Goal: Task Accomplishment & Management: Manage account settings

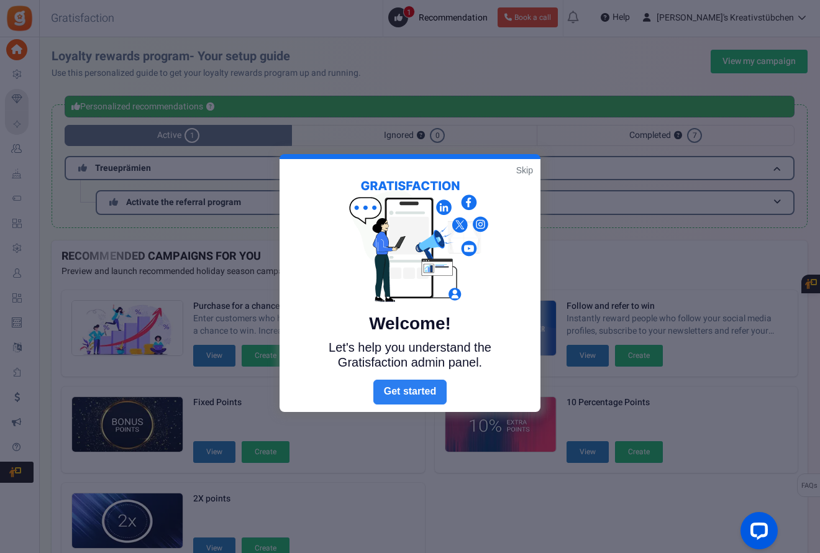
click at [421, 395] on link "Next" at bounding box center [410, 392] width 73 height 25
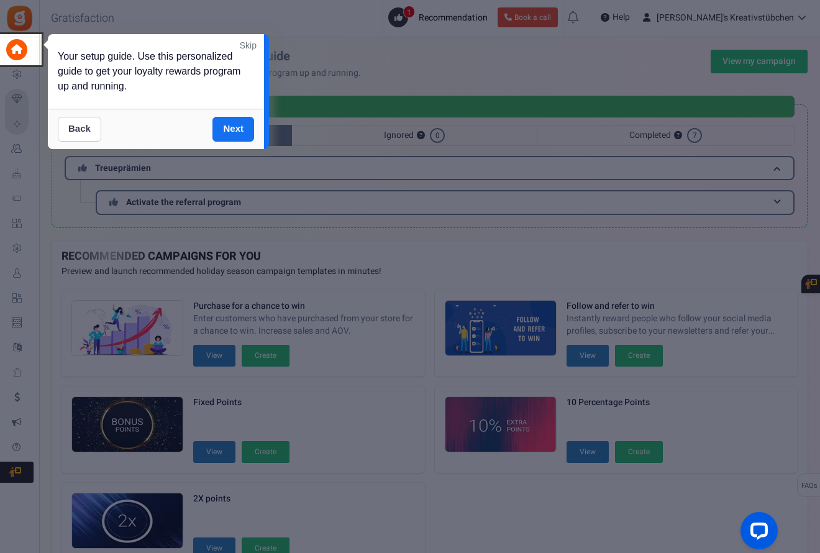
click at [85, 129] on link "Back" at bounding box center [80, 129] width 44 height 25
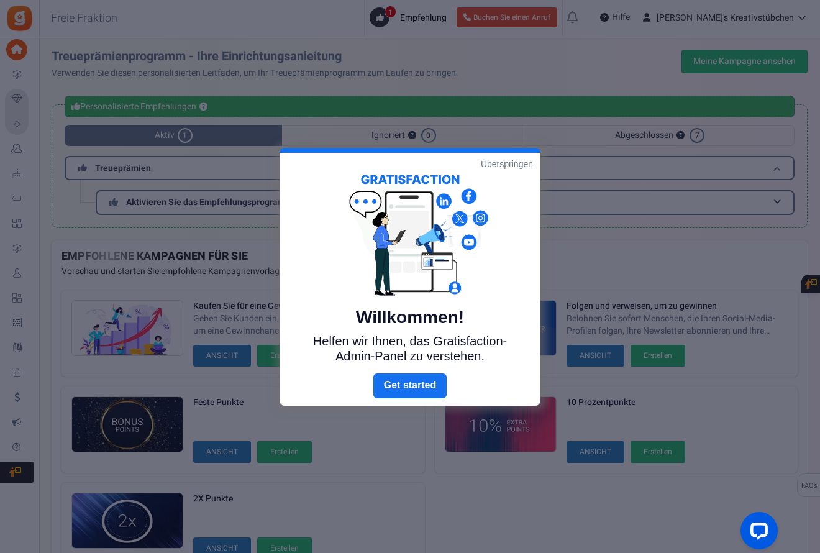
drag, startPoint x: 507, startPoint y: 165, endPoint x: 500, endPoint y: 167, distance: 6.9
click at [507, 165] on link "Überspringen" at bounding box center [507, 164] width 52 height 12
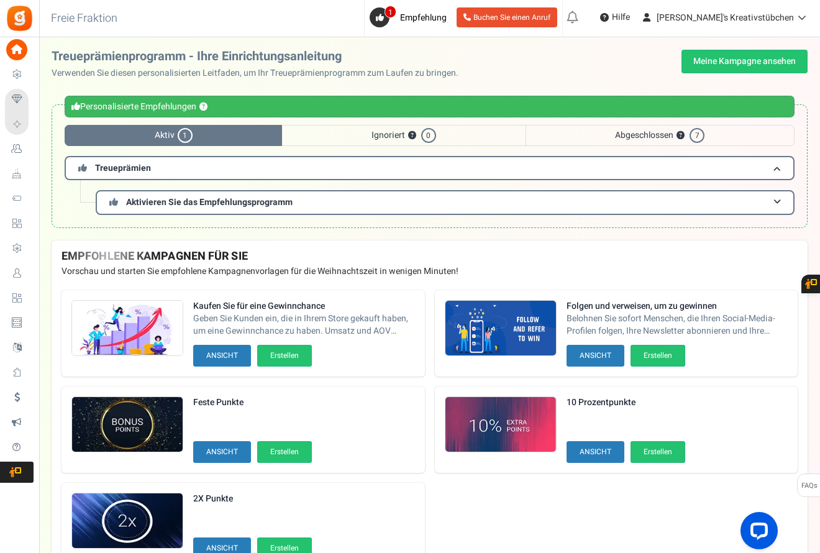
click at [0, 0] on span "Einstellungen" at bounding box center [0, 0] width 0 height 0
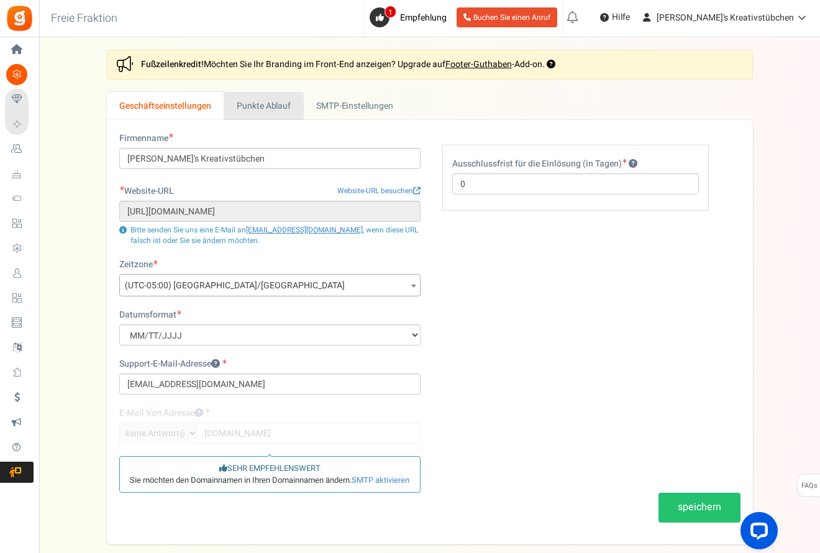
click at [253, 103] on link "Punkte Ablauf" at bounding box center [264, 106] width 80 height 28
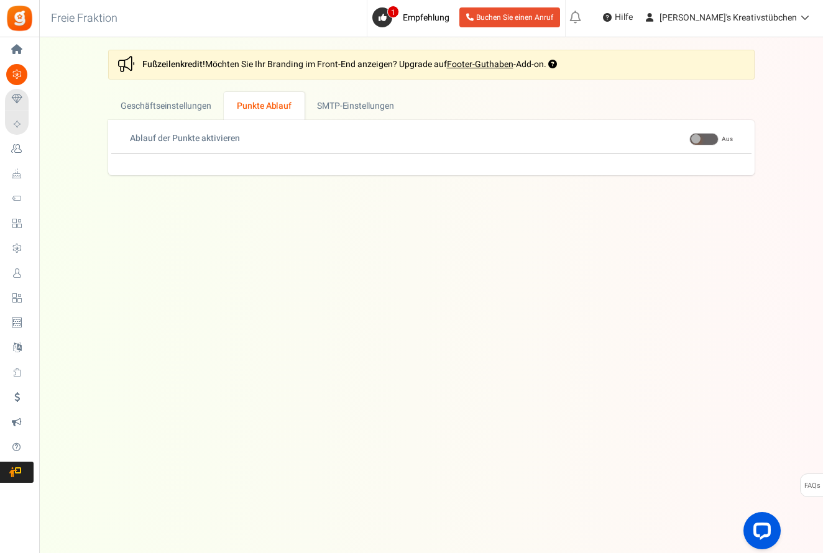
click at [702, 139] on span at bounding box center [703, 139] width 29 height 12
click at [689, 139] on input "ON Aus" at bounding box center [689, 139] width 0 height 8
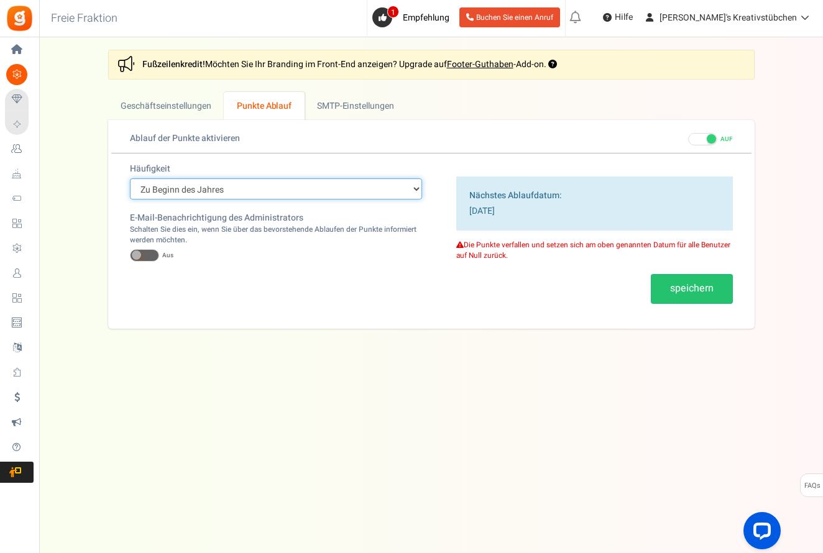
select select "3"
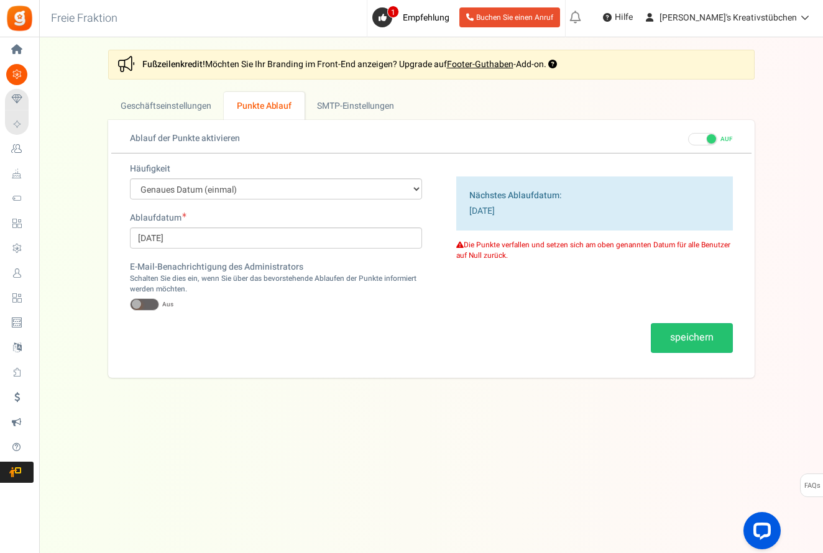
click at [704, 137] on span at bounding box center [702, 139] width 29 height 12
click at [688, 137] on input "AUF Aus" at bounding box center [688, 139] width 0 height 8
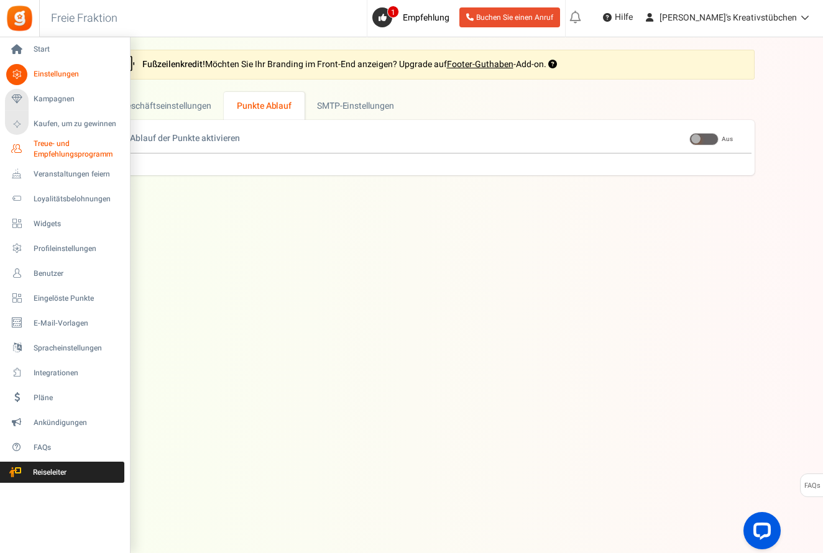
click at [51, 147] on span "Treue- und Empfehlungsprogramm" at bounding box center [79, 149] width 91 height 21
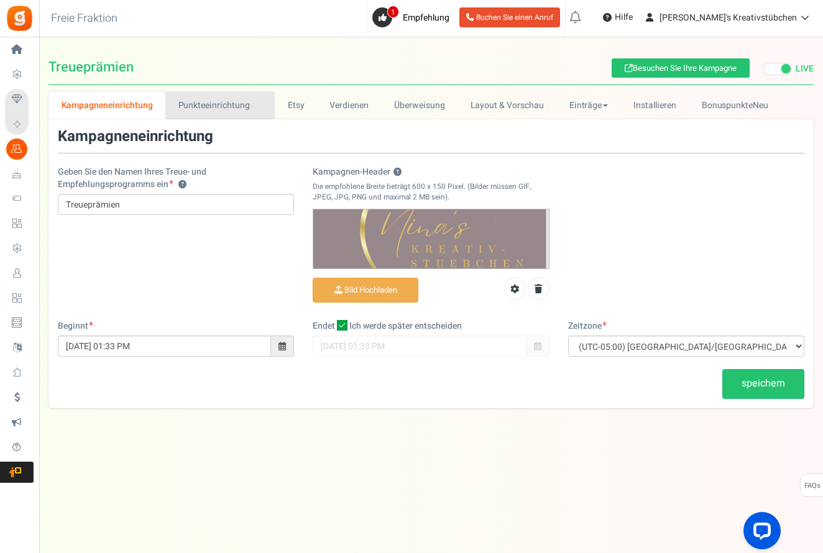
click at [214, 104] on link "Punkteeinrichtung New" at bounding box center [219, 105] width 109 height 28
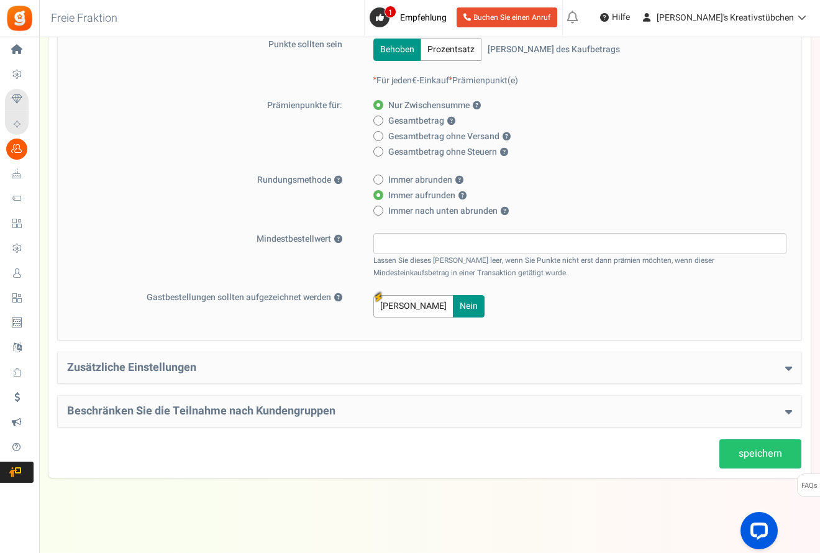
scroll to position [221, 0]
click at [612, 365] on h4 "Zusätzliche Einstellungen" at bounding box center [429, 368] width 725 height 12
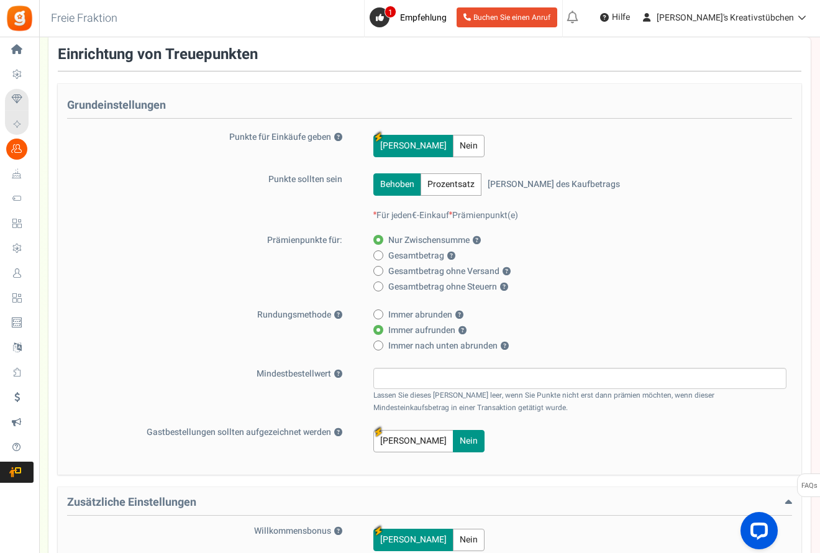
scroll to position [0, 0]
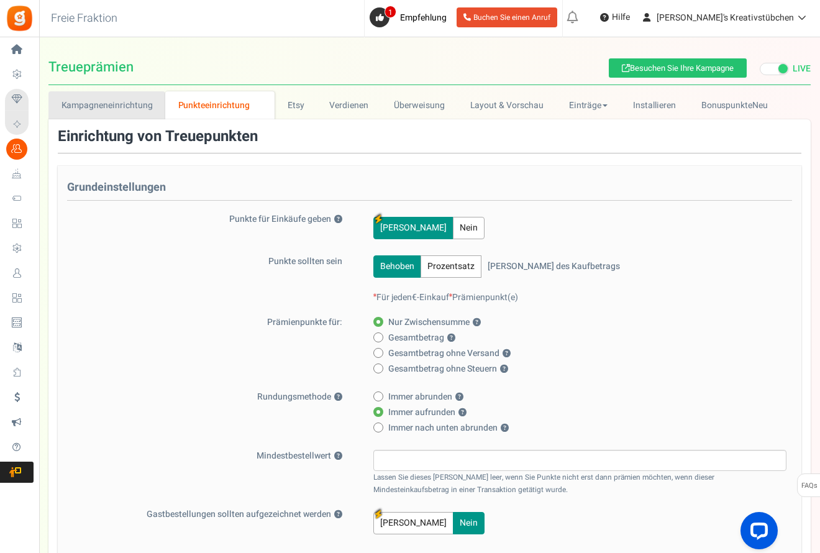
click at [145, 106] on link "Kampagneneinrichtung" at bounding box center [106, 105] width 117 height 28
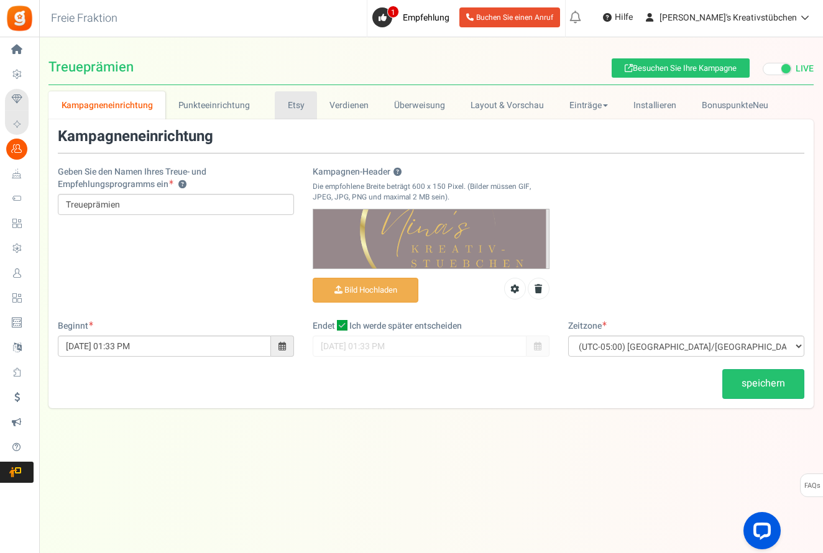
click at [290, 103] on link "Etsy" at bounding box center [296, 105] width 42 height 28
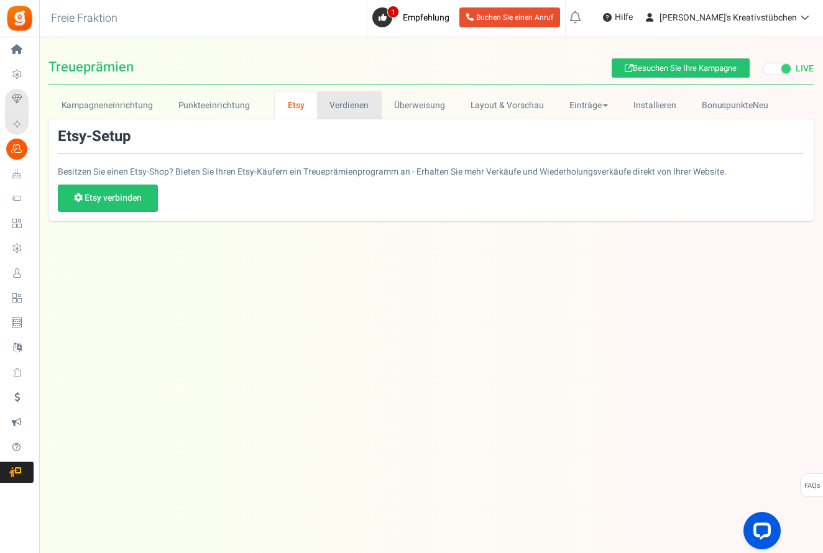
click at [329, 102] on link "Verdienen" at bounding box center [349, 105] width 65 height 28
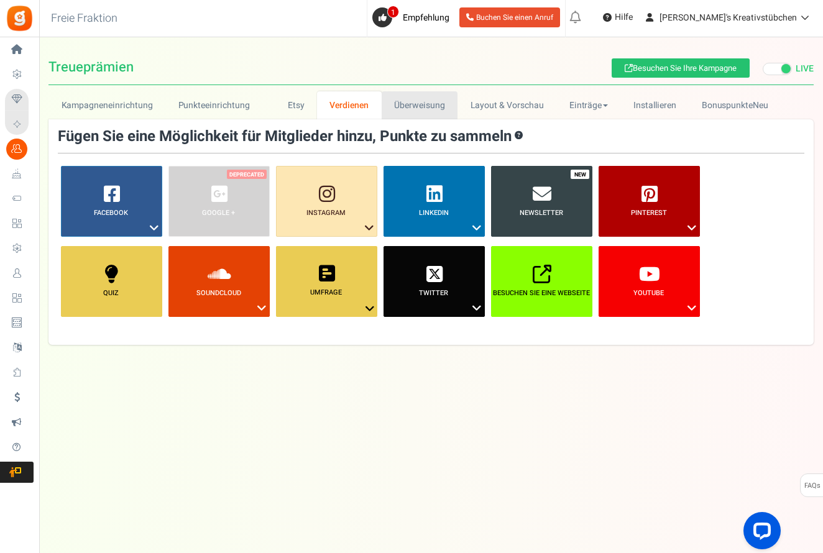
click at [401, 103] on link "Überweisung" at bounding box center [420, 105] width 76 height 28
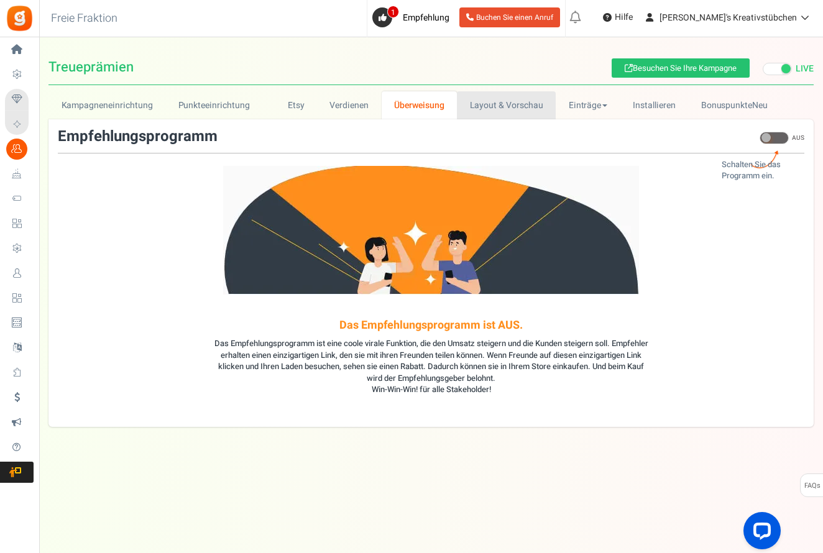
click at [495, 110] on link "Layout & Vorschau" at bounding box center [506, 105] width 99 height 28
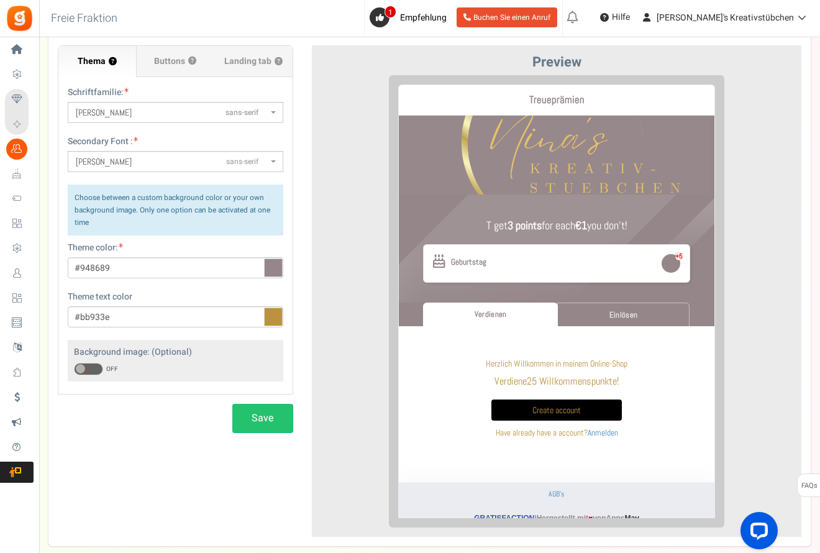
scroll to position [119, 0]
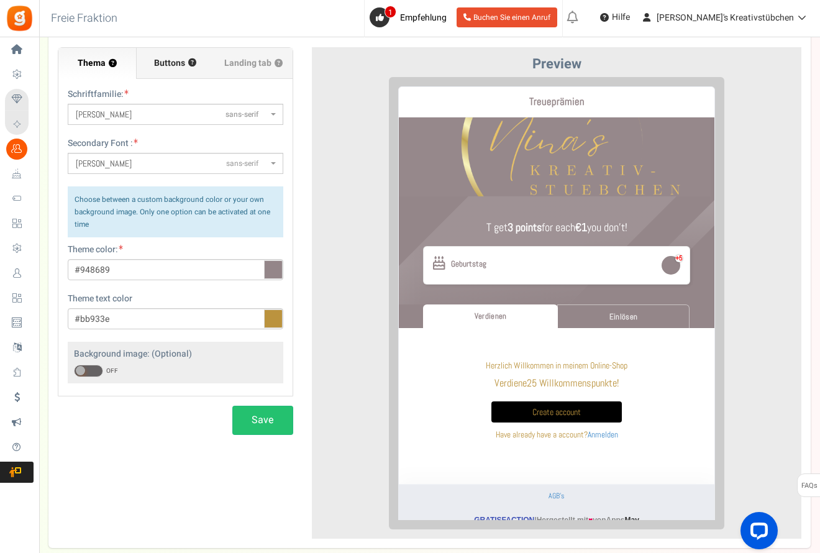
click at [163, 65] on span "Buttons" at bounding box center [169, 63] width 31 height 12
click at [0, 0] on input "Buttons ?" at bounding box center [0, 0] width 0 height 0
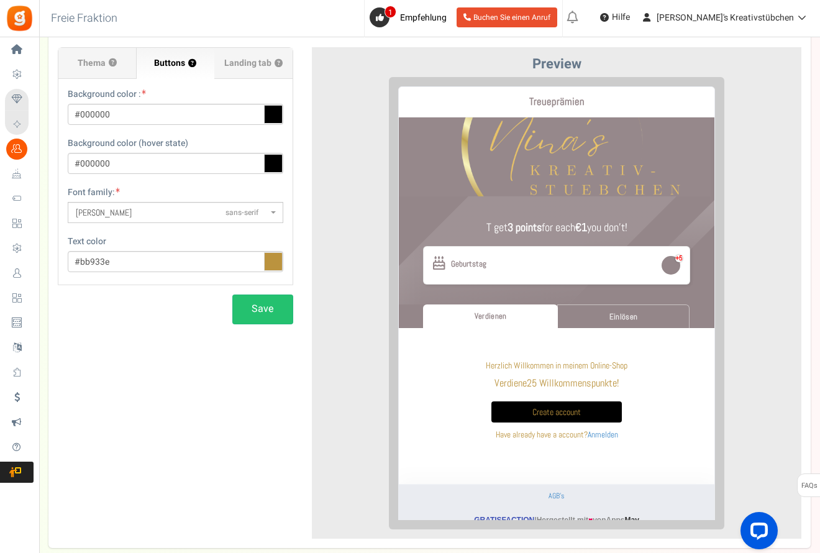
scroll to position [118, 0]
click at [236, 63] on span "Landing tab ?" at bounding box center [253, 64] width 58 height 12
click at [0, 0] on input "Landing tab ?" at bounding box center [0, 0] width 0 height 0
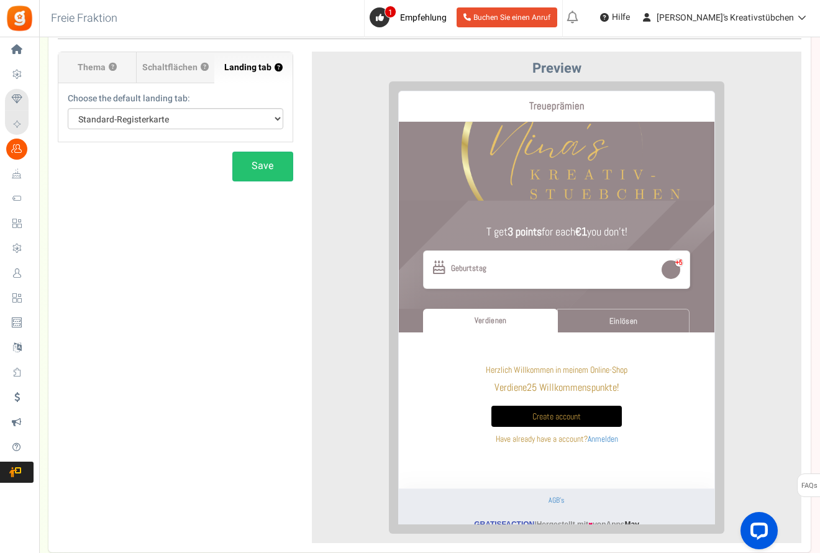
scroll to position [0, 0]
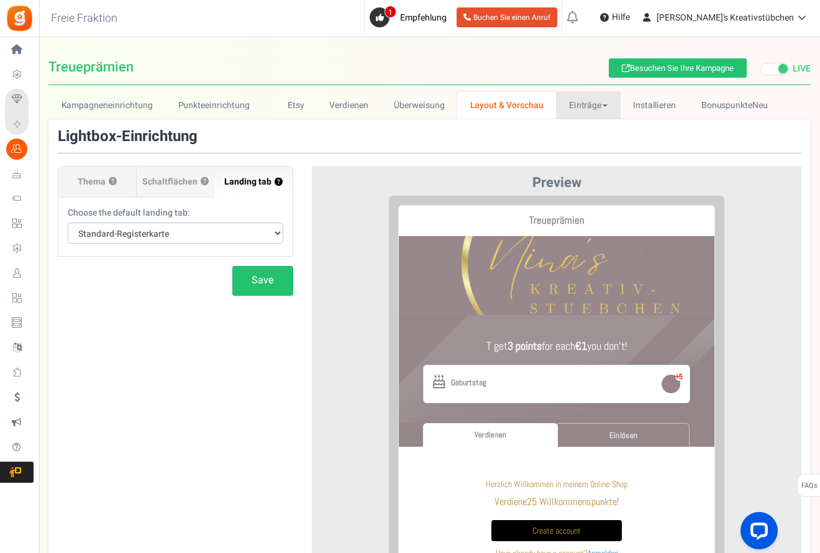
click at [573, 104] on link "Einträge" at bounding box center [588, 105] width 65 height 28
click at [572, 137] on link "Entries" at bounding box center [605, 133] width 99 height 18
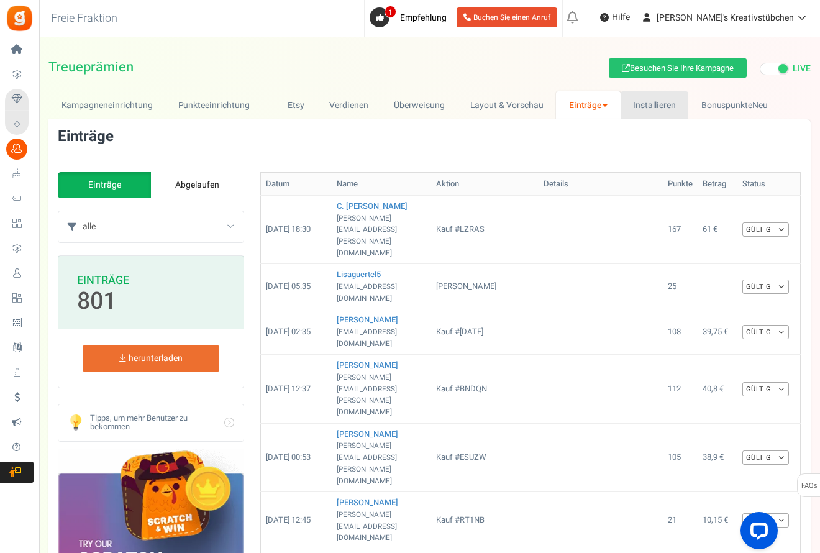
click at [643, 102] on link "Installieren" at bounding box center [655, 105] width 68 height 28
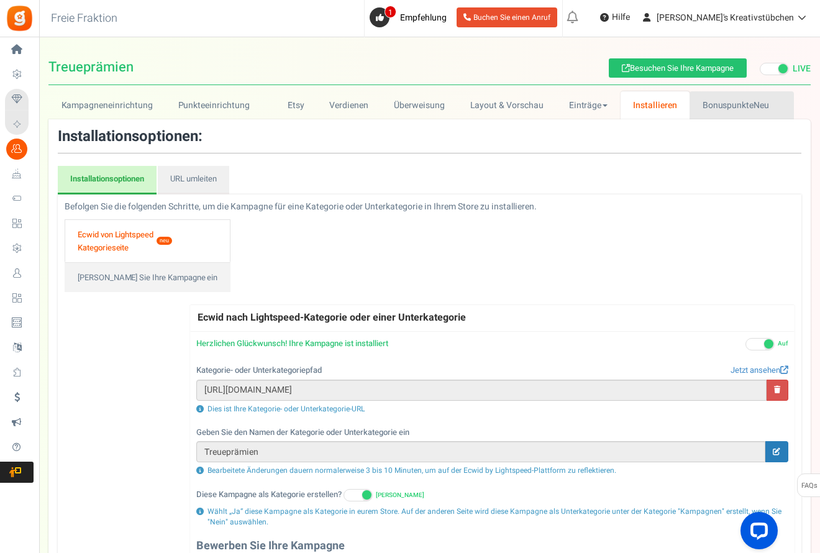
click at [714, 102] on link "BonuspunkteNeu" at bounding box center [742, 105] width 104 height 28
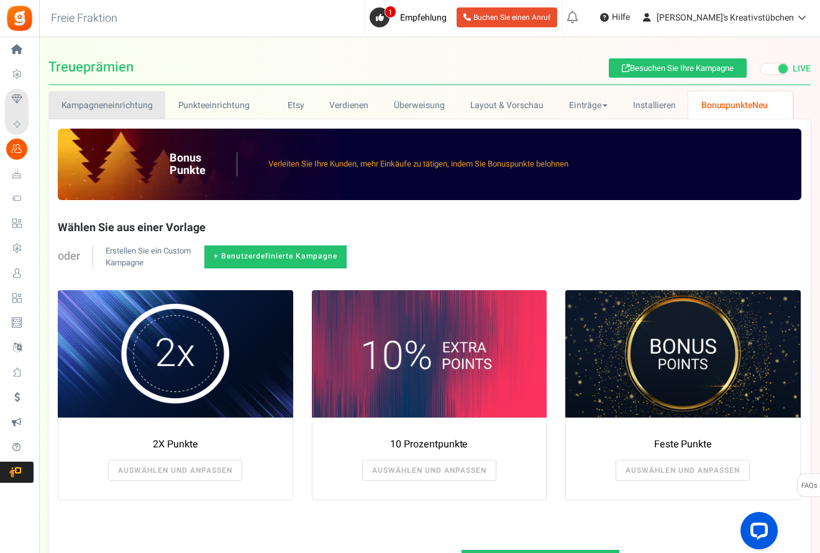
click at [132, 109] on link "Kampagneneinrichtung" at bounding box center [106, 105] width 117 height 28
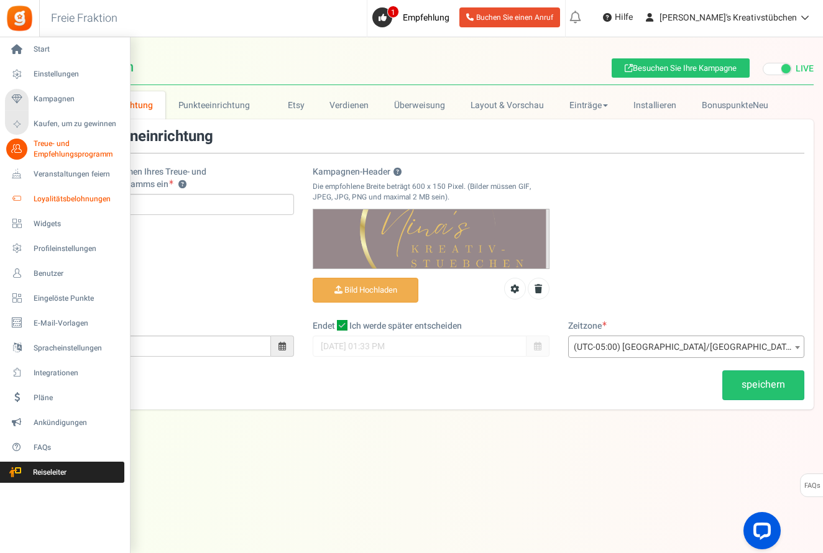
click at [48, 196] on span "Loyalitätsbelohnungen" at bounding box center [77, 199] width 87 height 11
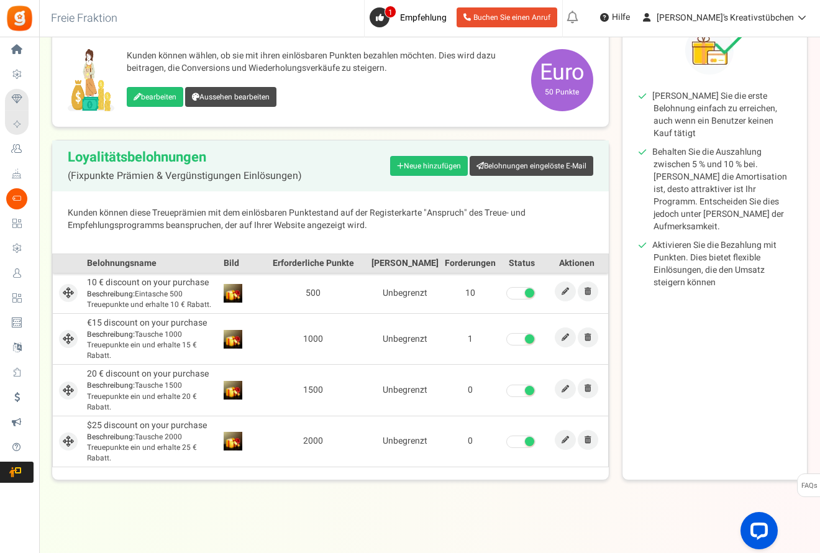
scroll to position [132, 0]
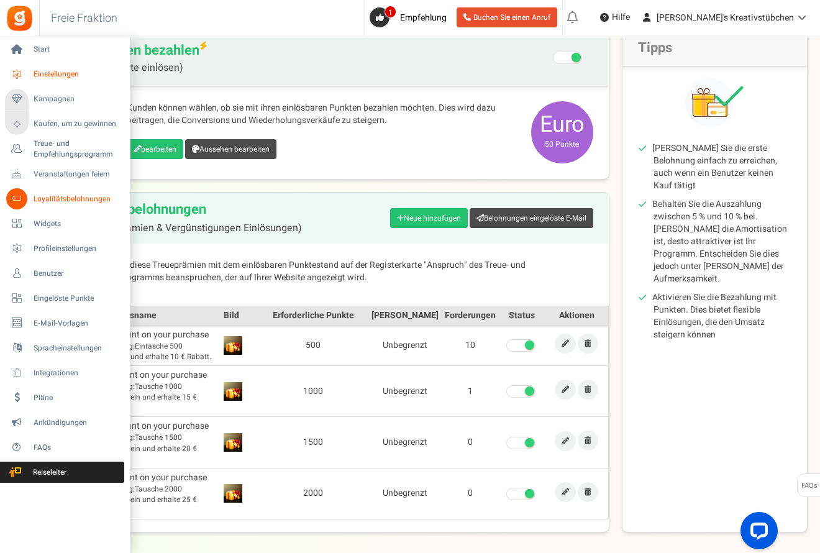
click at [50, 76] on span "Einstellungen" at bounding box center [77, 74] width 87 height 11
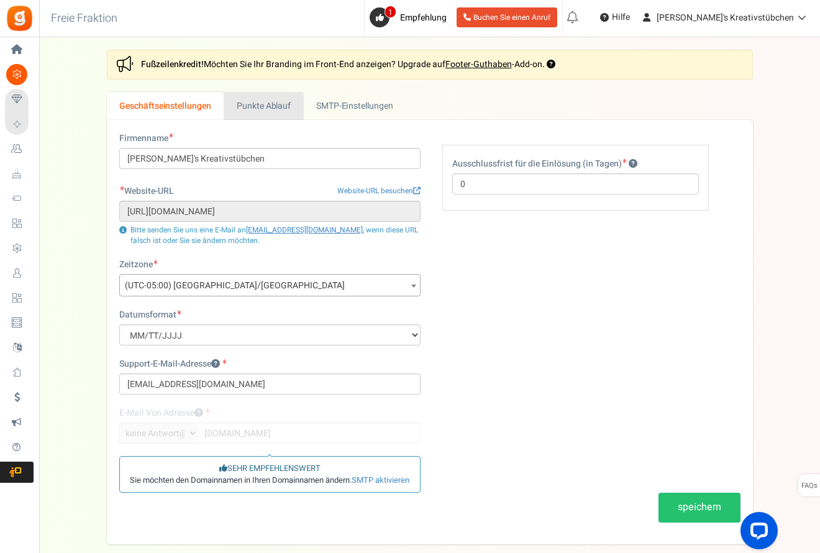
click at [255, 103] on link "Punkte Ablauf" at bounding box center [264, 106] width 80 height 28
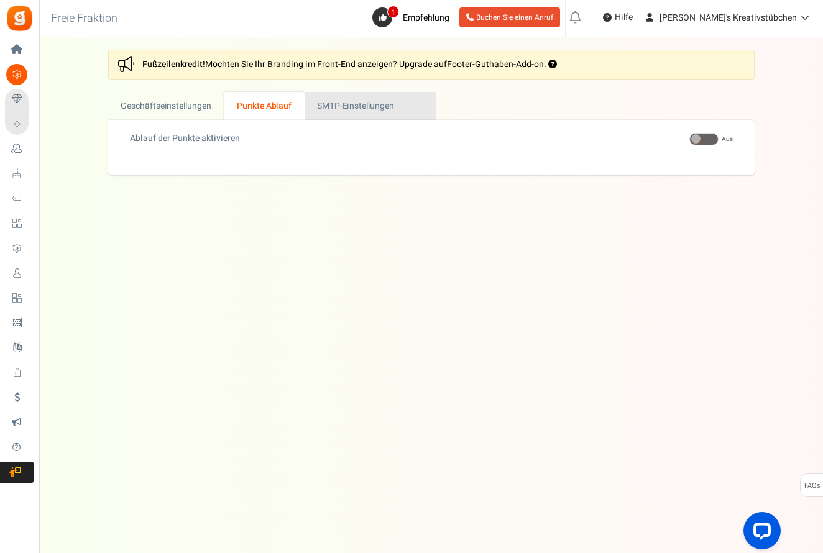
click at [344, 104] on link "Active SMTP-Einstellungen" at bounding box center [371, 106] width 132 height 28
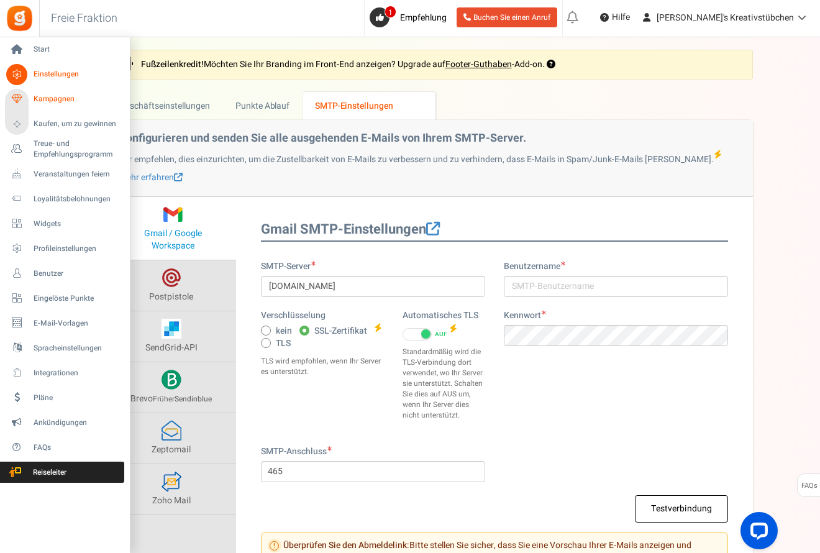
click at [40, 98] on span "Kampagnen" at bounding box center [77, 99] width 87 height 11
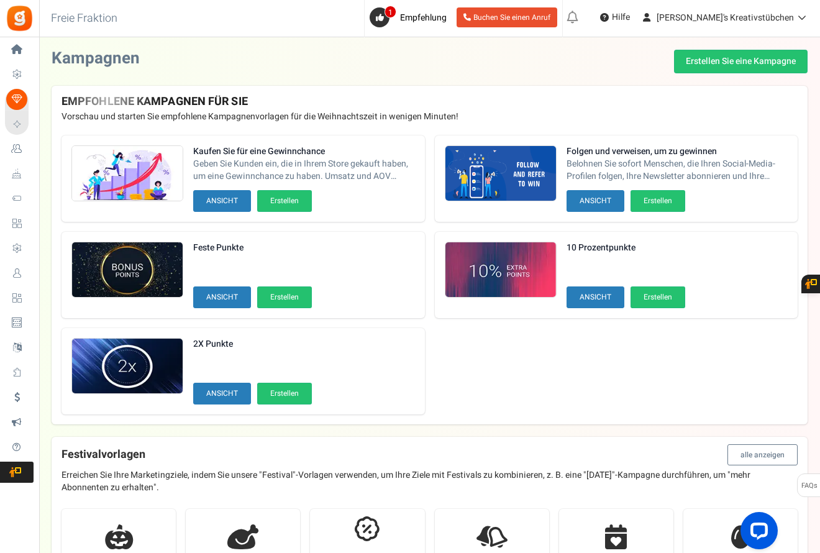
scroll to position [6, 0]
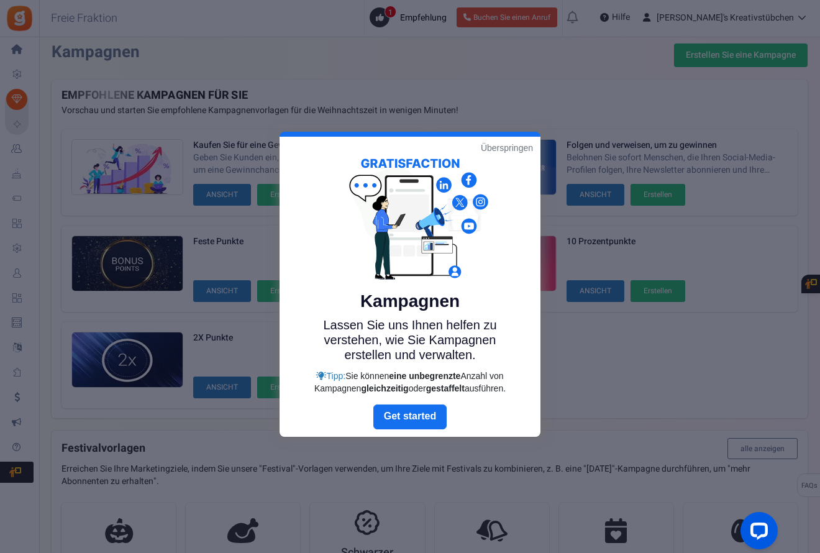
click at [502, 149] on link "Überspringen" at bounding box center [507, 148] width 52 height 12
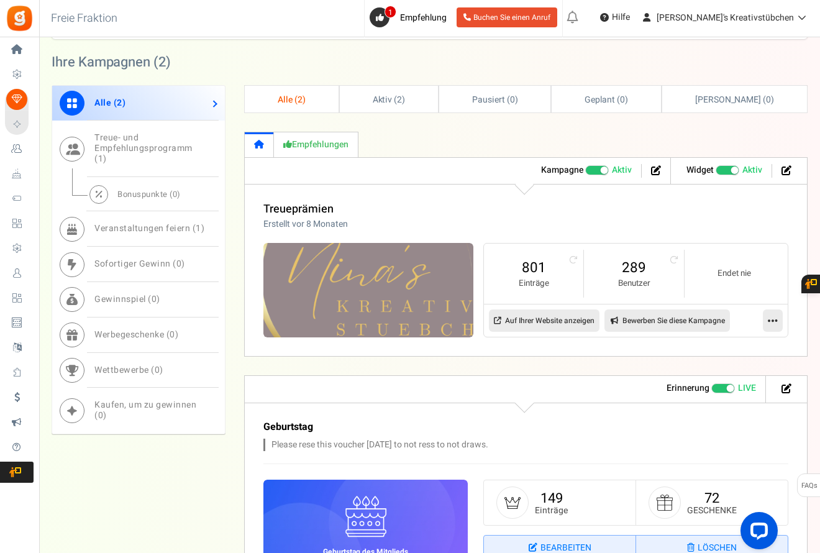
scroll to position [545, 0]
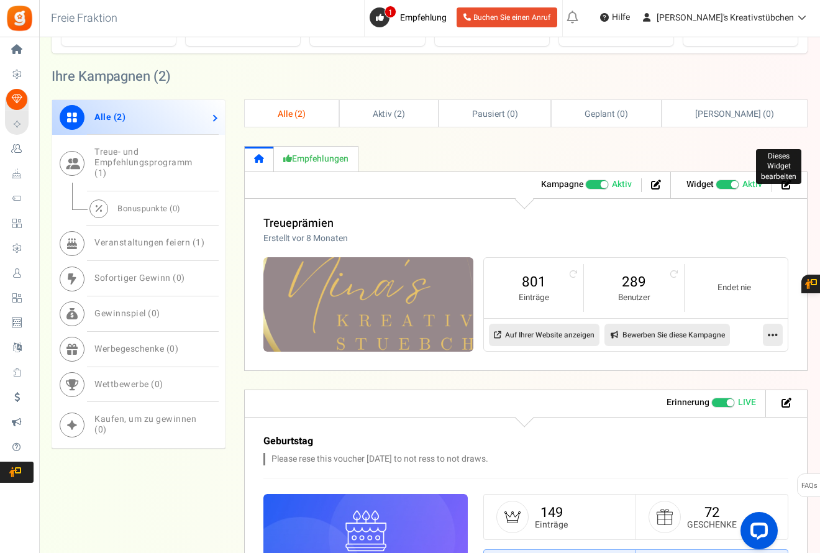
click at [785, 180] on icon at bounding box center [787, 185] width 10 height 10
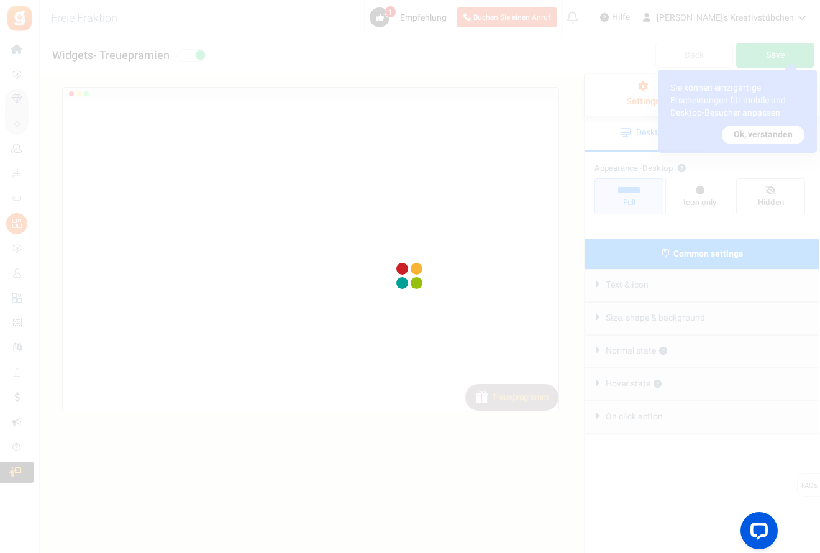
select select "lower-right-corner"
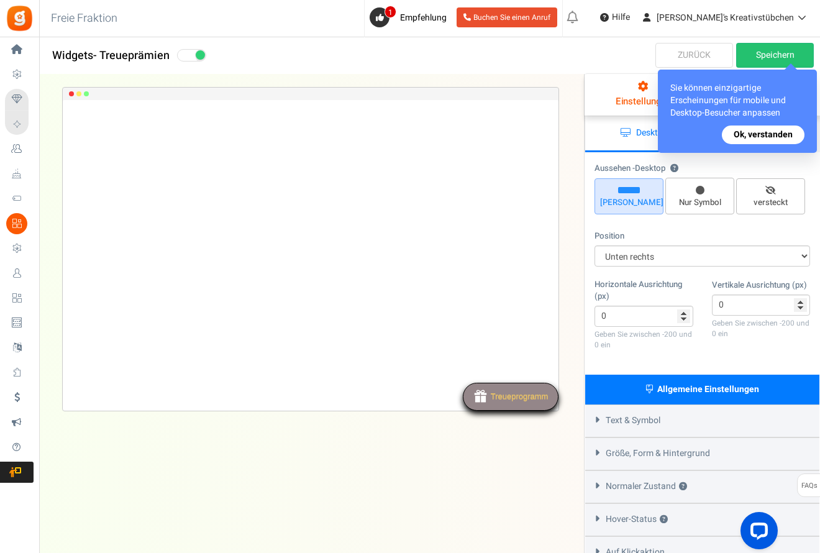
scroll to position [88, 0]
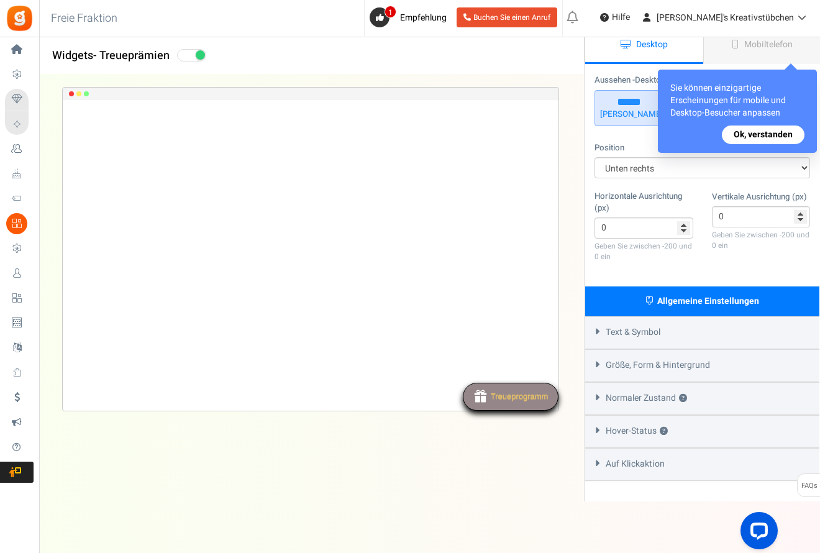
click at [625, 326] on span "Text & Symbol" at bounding box center [633, 332] width 55 height 12
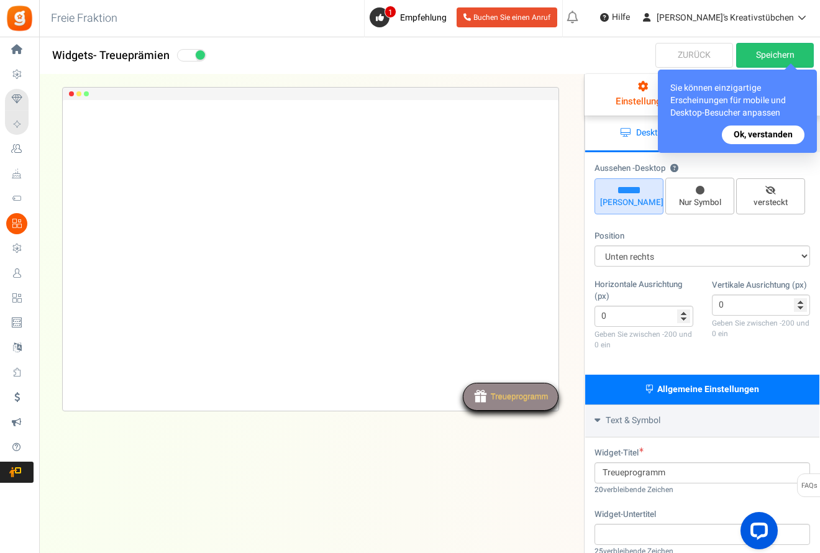
scroll to position [0, 0]
click at [756, 51] on link "speichern" at bounding box center [776, 55] width 78 height 25
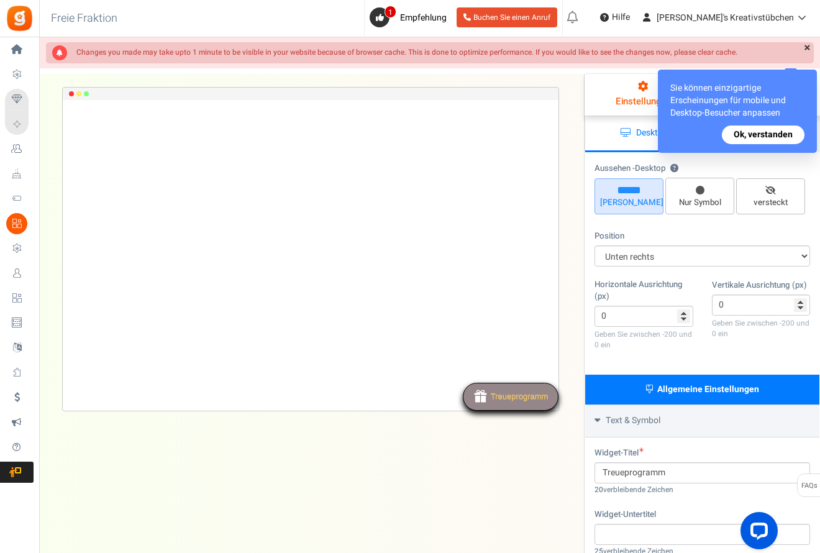
click at [765, 134] on button "Ok, verstanden" at bounding box center [763, 135] width 83 height 19
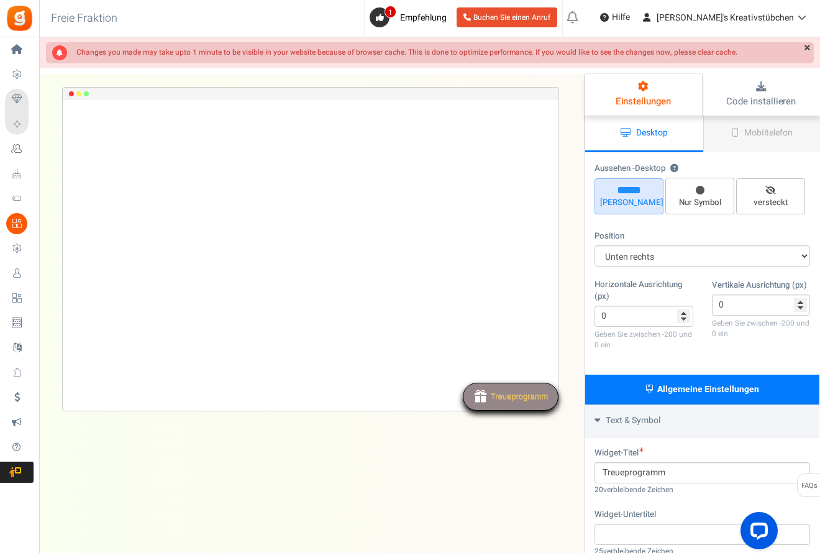
click at [811, 47] on link "×" at bounding box center [807, 48] width 13 height 12
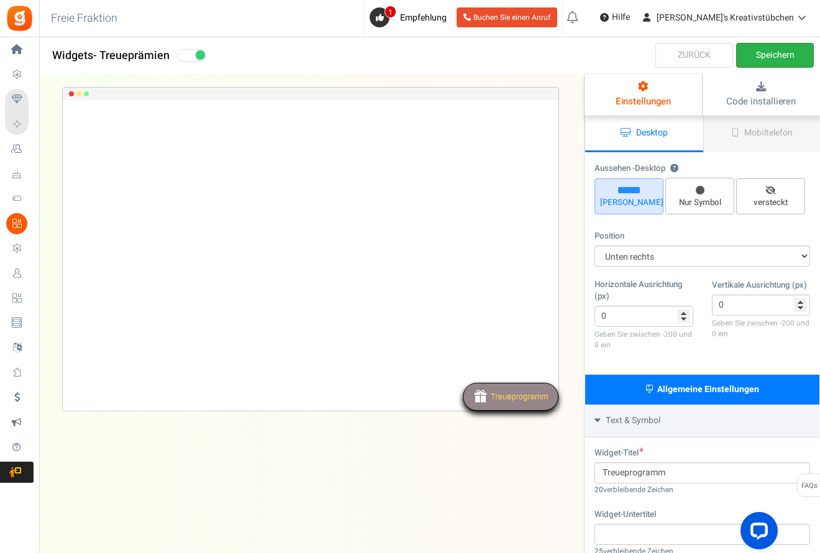
click at [791, 59] on link "speichern" at bounding box center [776, 55] width 78 height 25
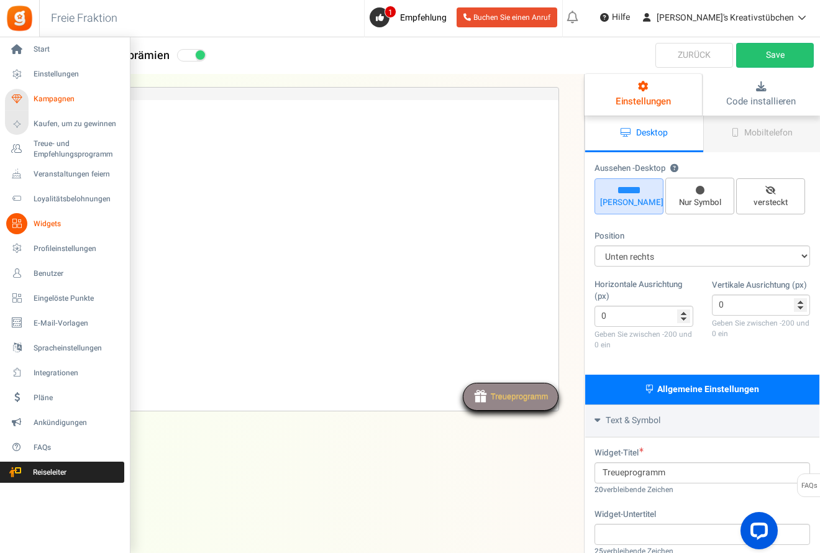
click at [53, 94] on span "Kampagnen" at bounding box center [77, 99] width 87 height 11
click at [39, 98] on span "Kampagnen" at bounding box center [77, 99] width 87 height 11
click at [42, 50] on span "Start" at bounding box center [77, 49] width 87 height 11
click at [40, 196] on span "Loyalitätsbelohnungen" at bounding box center [77, 199] width 87 height 11
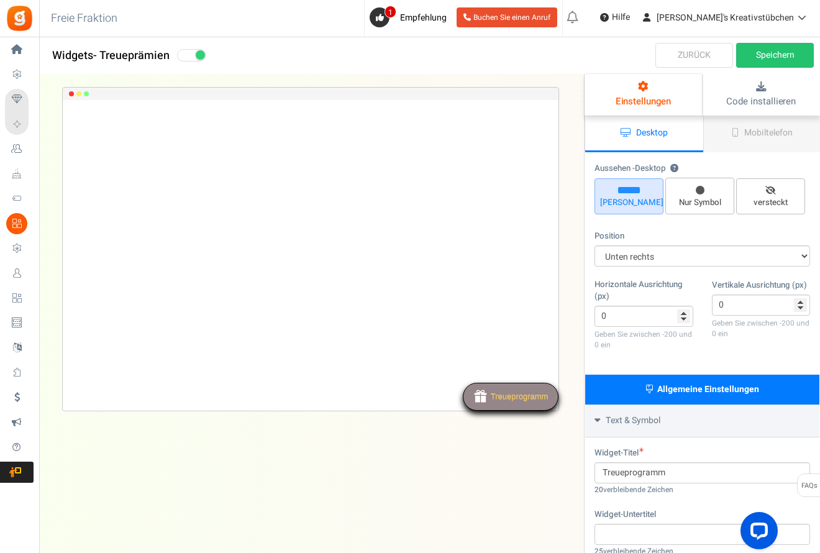
click at [15, 21] on img at bounding box center [20, 18] width 28 height 28
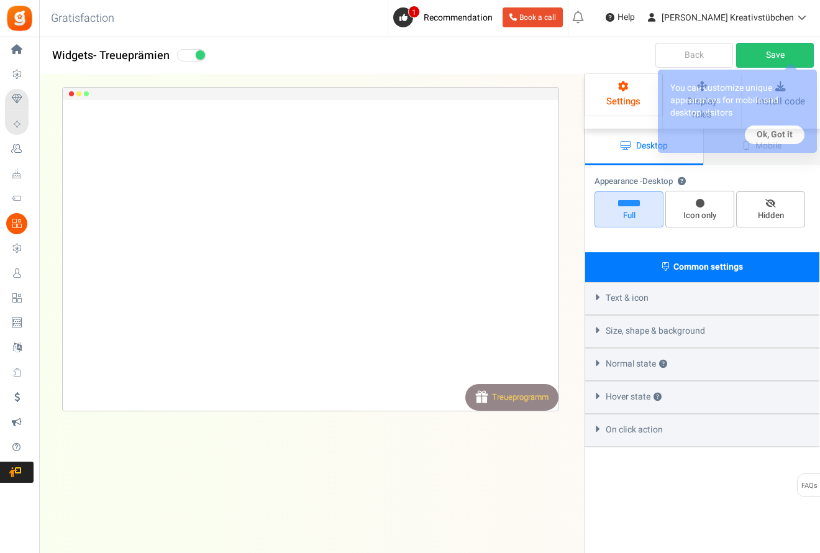
select select "lower-right-corner"
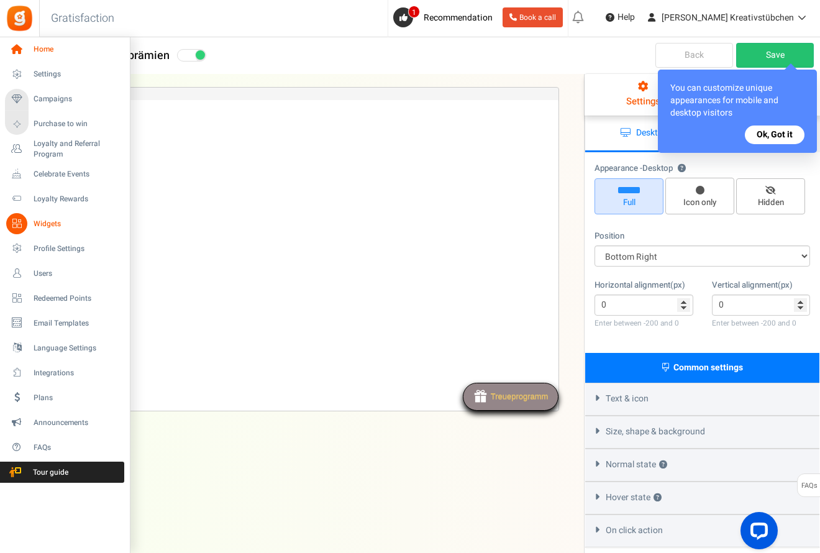
click at [19, 51] on icon at bounding box center [16, 49] width 21 height 21
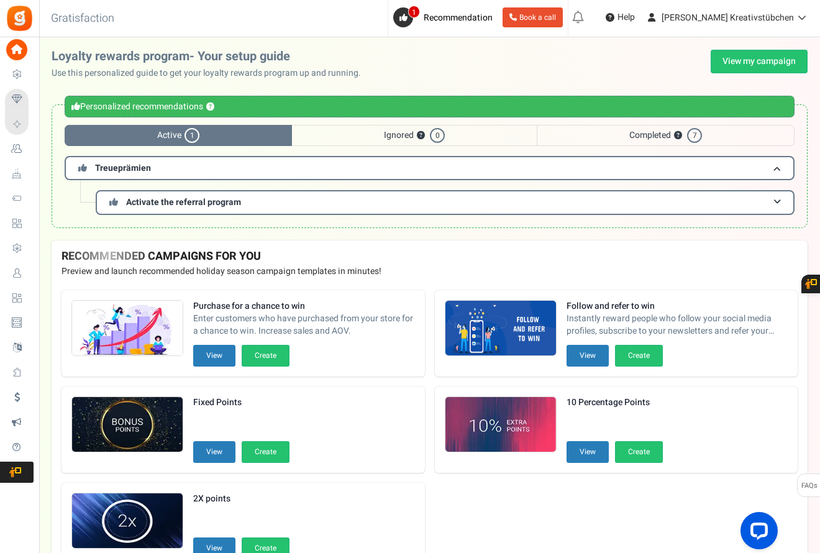
click at [0, 0] on span "Settings" at bounding box center [0, 0] width 0 height 0
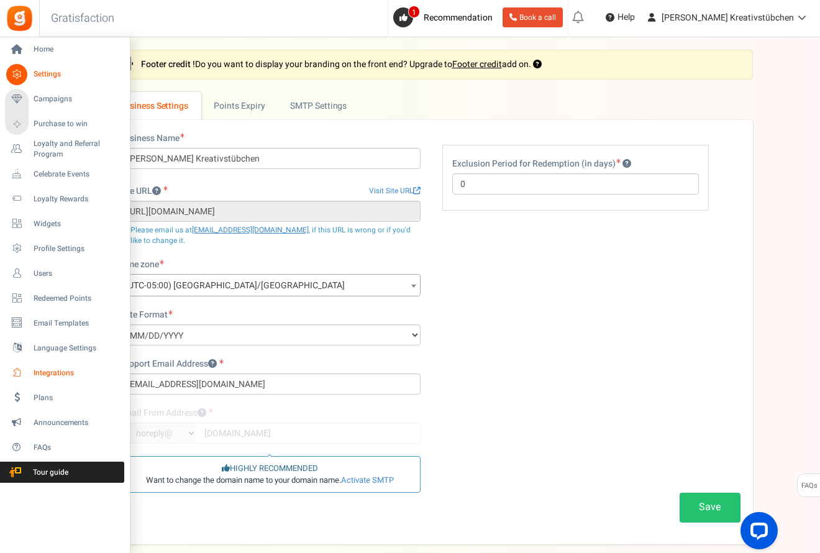
click at [55, 370] on span "Integrations" at bounding box center [77, 373] width 87 height 11
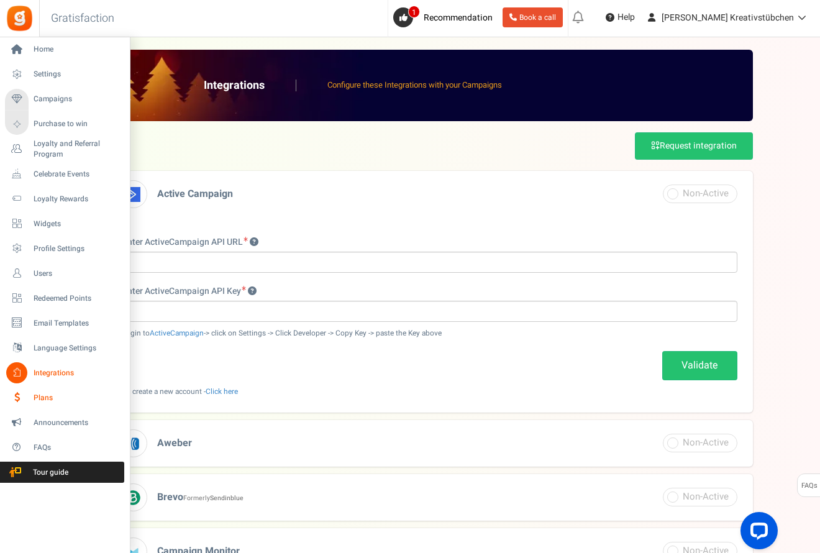
click at [40, 399] on span "Plans" at bounding box center [77, 398] width 87 height 11
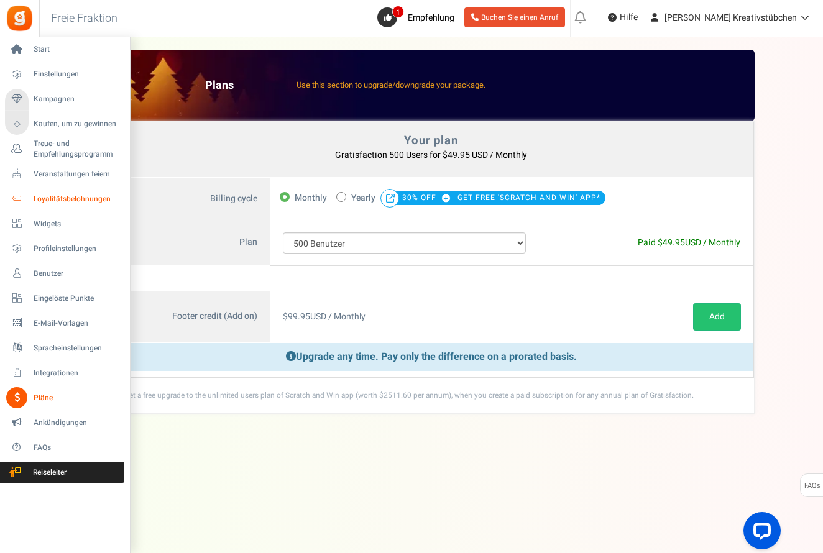
click at [54, 204] on link "Loyalitätsbelohnungen" at bounding box center [64, 198] width 119 height 21
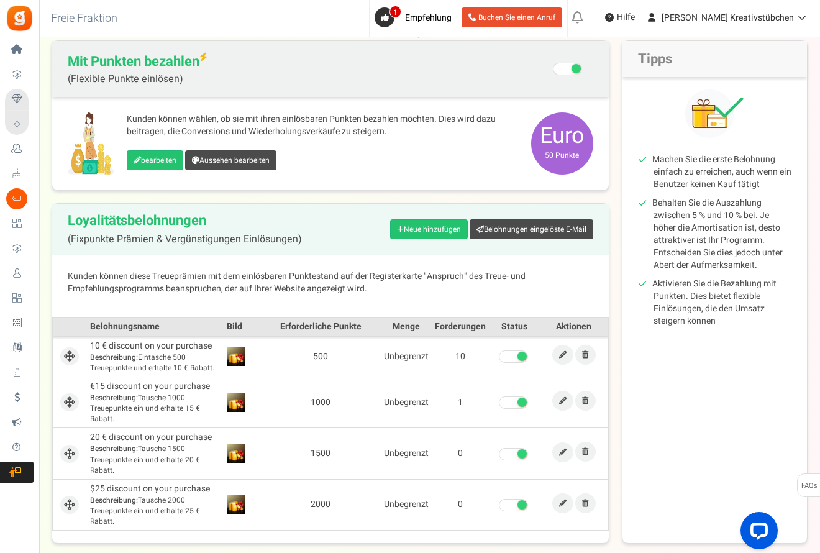
scroll to position [80, 0]
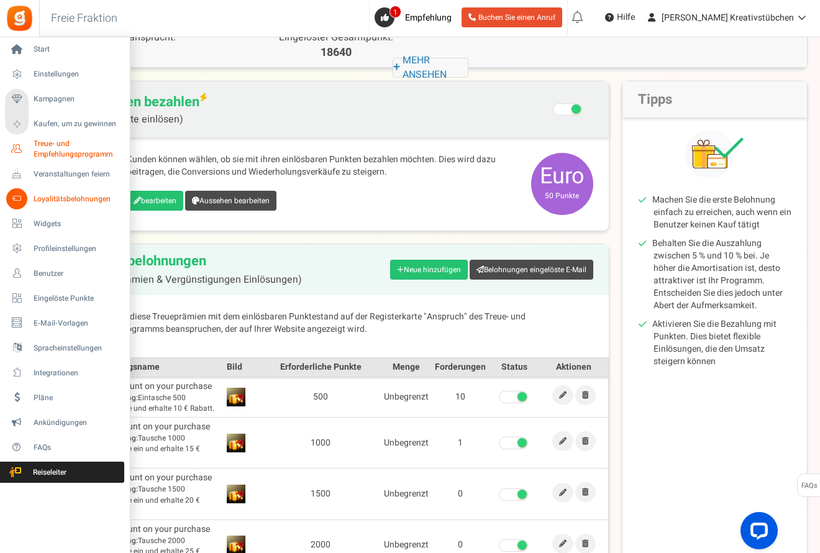
click at [44, 152] on span "Treue- und Empfehlungsprogramm" at bounding box center [79, 149] width 91 height 21
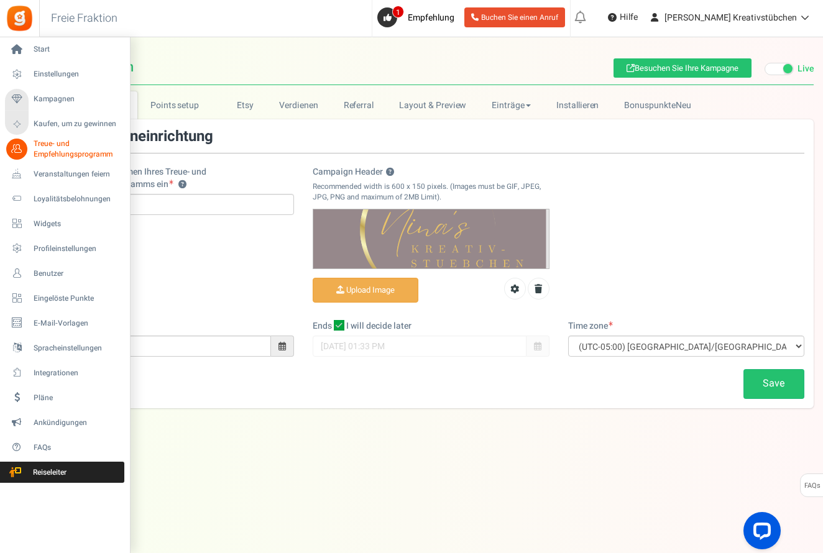
click at [50, 135] on li "Kaufen, um zu gewinnen" at bounding box center [64, 124] width 129 height 25
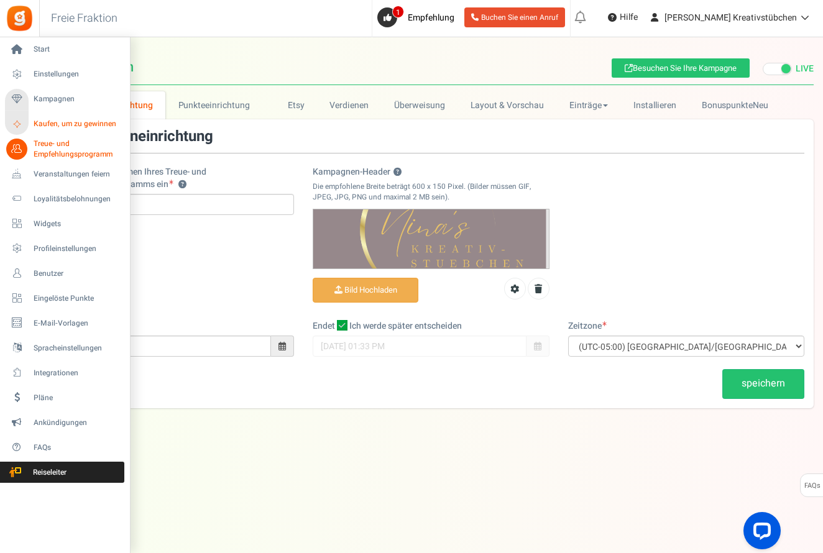
click at [52, 127] on span "Kaufen, um zu gewinnen" at bounding box center [77, 124] width 87 height 11
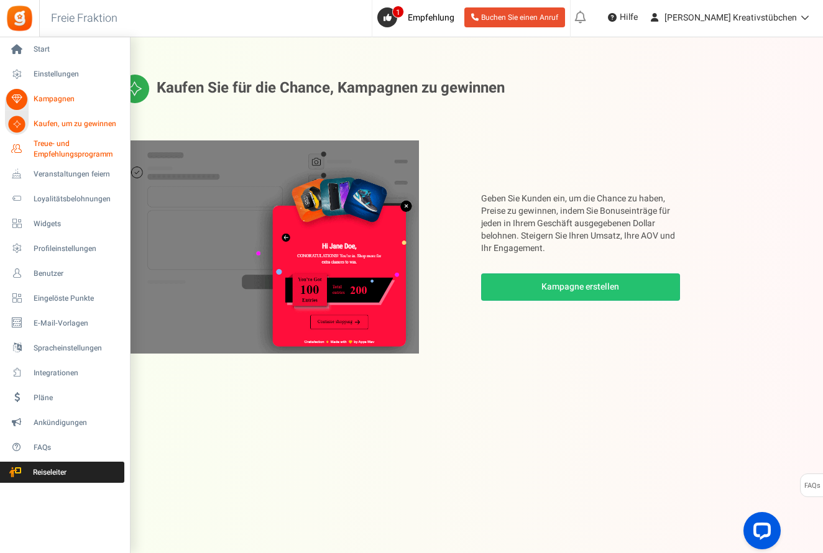
click at [55, 149] on span "Treue- und Empfehlungsprogramm" at bounding box center [79, 149] width 91 height 21
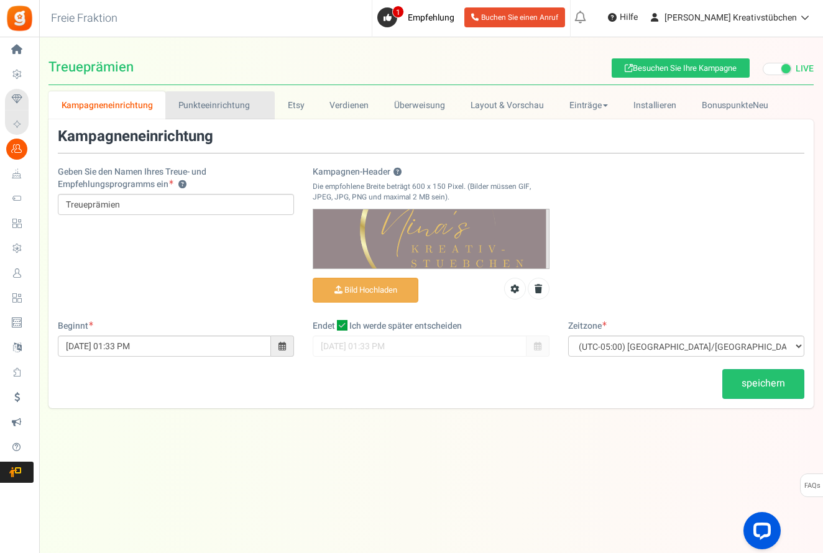
click at [218, 104] on link "Punkteeinrichtung New" at bounding box center [219, 105] width 109 height 28
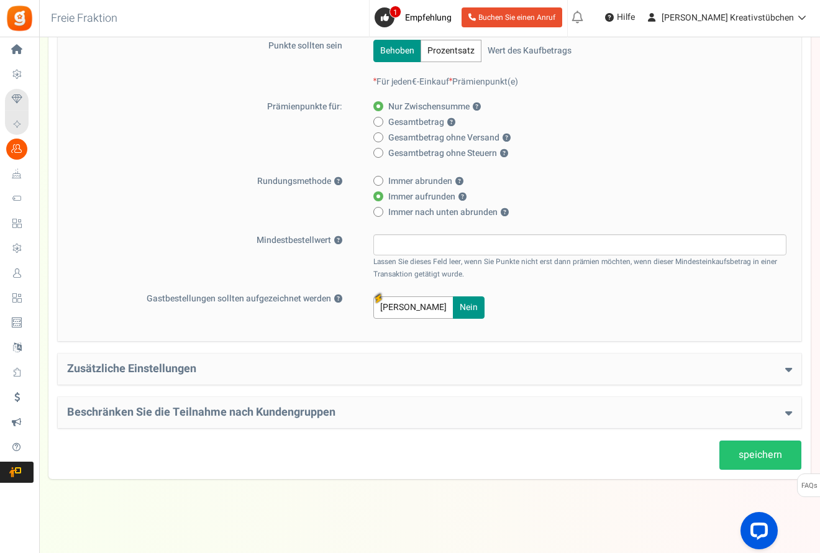
scroll to position [215, 0]
click at [574, 364] on h4 "Zusätzliche Einstellungen" at bounding box center [429, 370] width 725 height 12
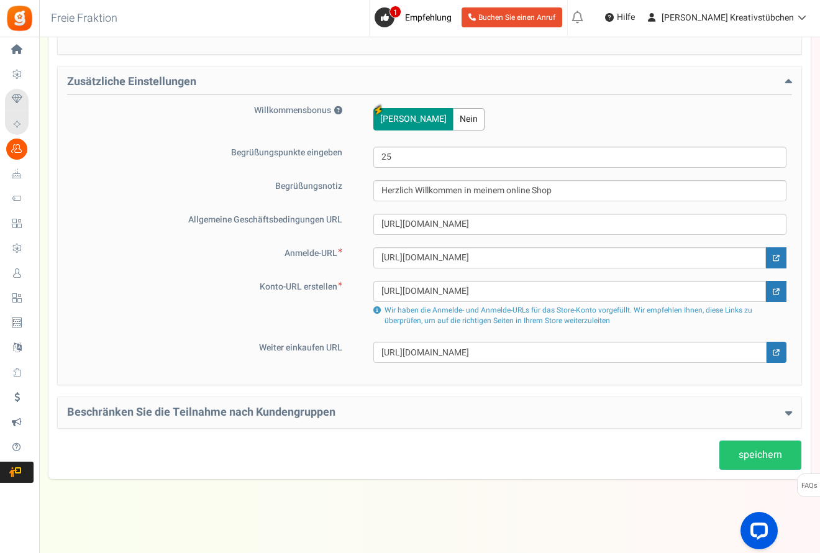
scroll to position [502, 0]
click at [572, 414] on h4 "Beschränken Sie die Teilnahme nach Kundengruppen" at bounding box center [429, 413] width 725 height 12
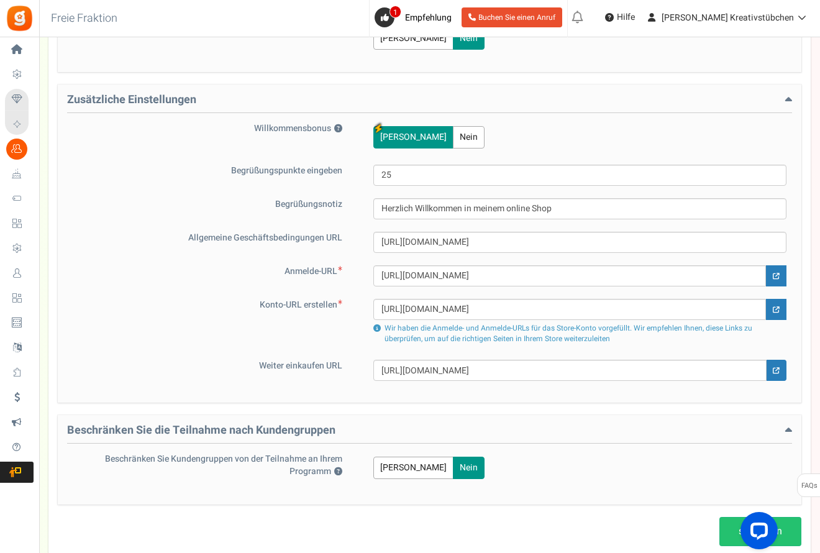
scroll to position [521, 0]
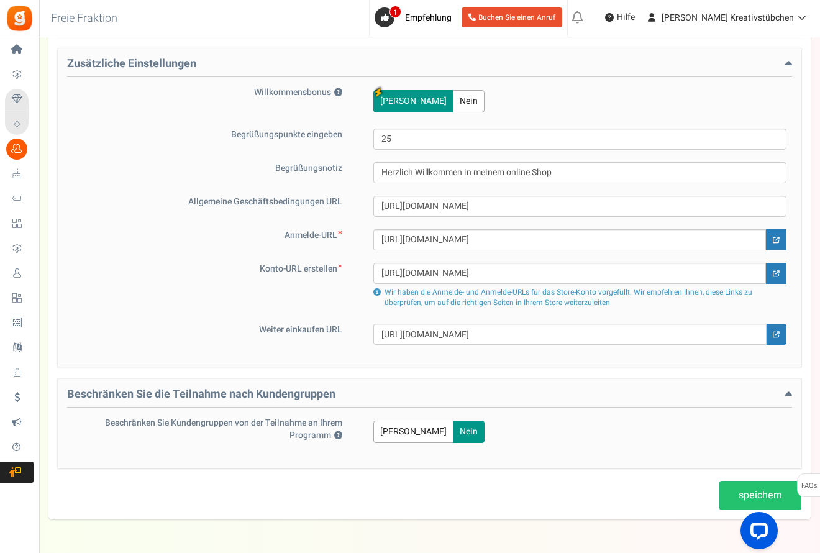
drag, startPoint x: 783, startPoint y: 498, endPoint x: 769, endPoint y: 490, distance: 16.1
click at [783, 498] on link "speichern" at bounding box center [761, 495] width 82 height 29
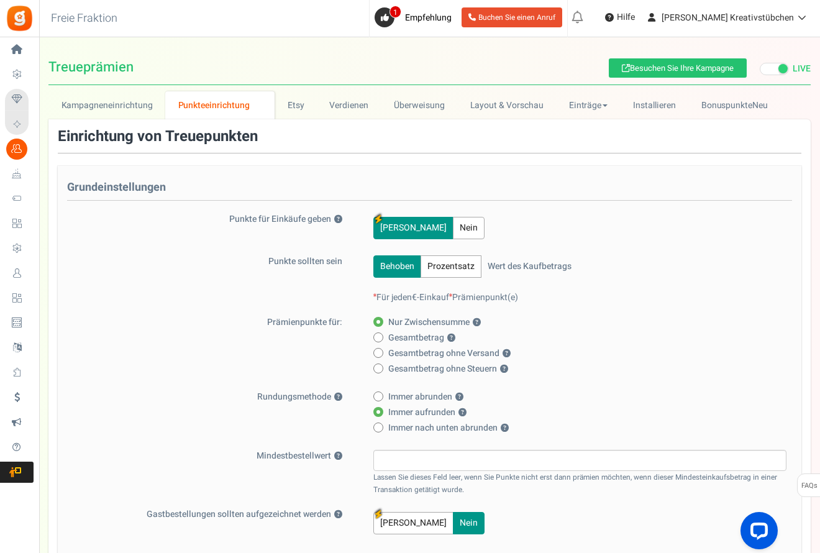
scroll to position [0, 0]
click at [443, 262] on button "Prozentsatz" at bounding box center [451, 266] width 61 height 22
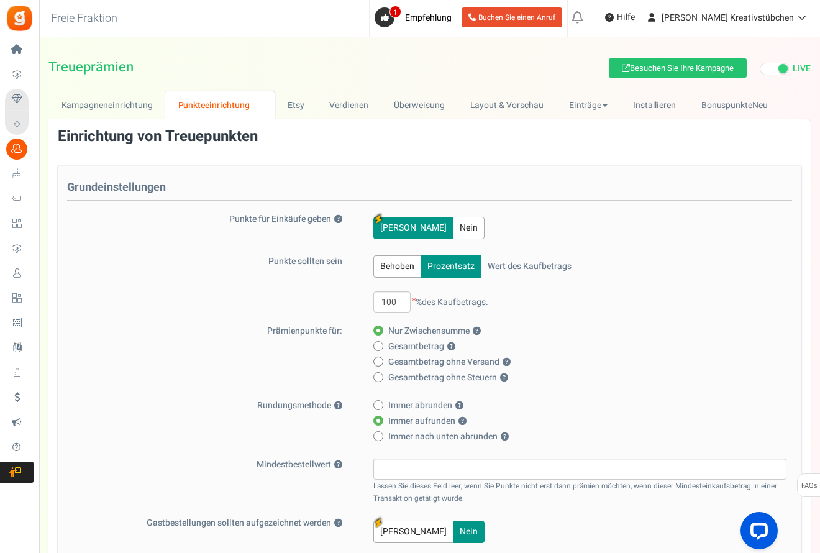
click at [400, 264] on button "Behoben" at bounding box center [398, 266] width 48 height 22
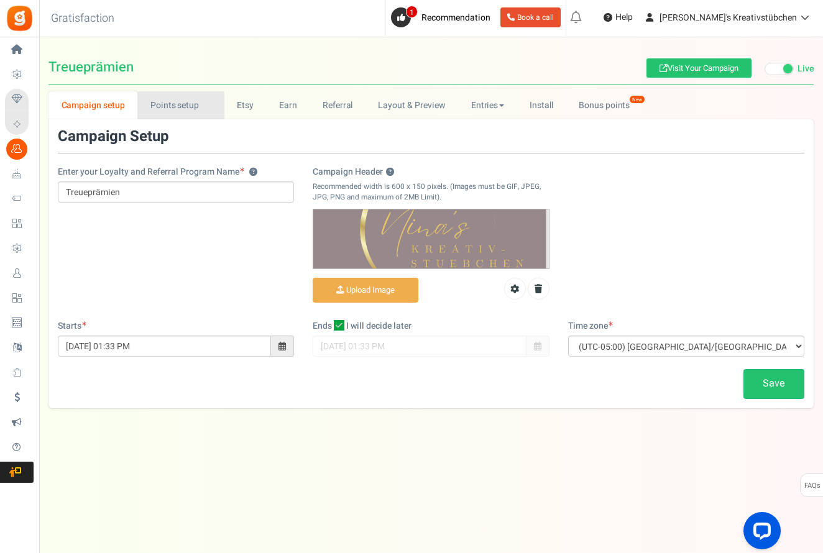
click at [182, 109] on link "Points setup New" at bounding box center [180, 105] width 86 height 28
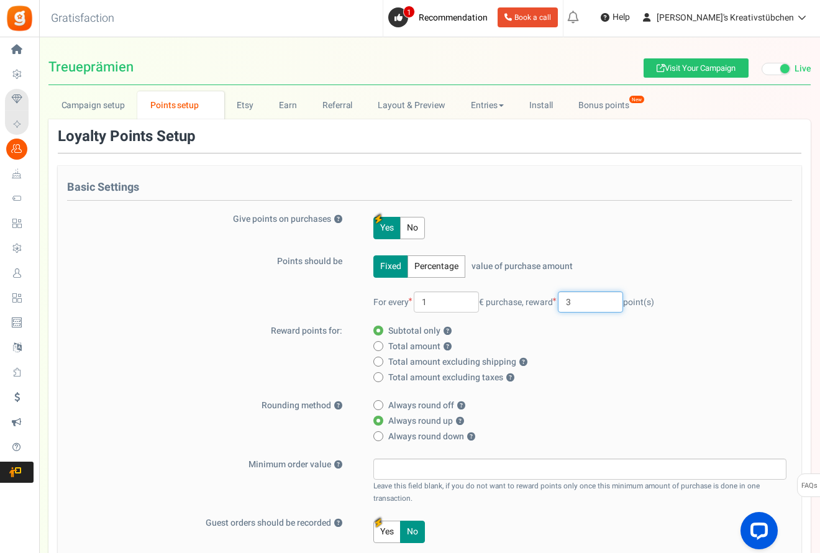
drag, startPoint x: 592, startPoint y: 303, endPoint x: 569, endPoint y: 303, distance: 23.0
click at [569, 303] on input "3" at bounding box center [590, 301] width 65 height 21
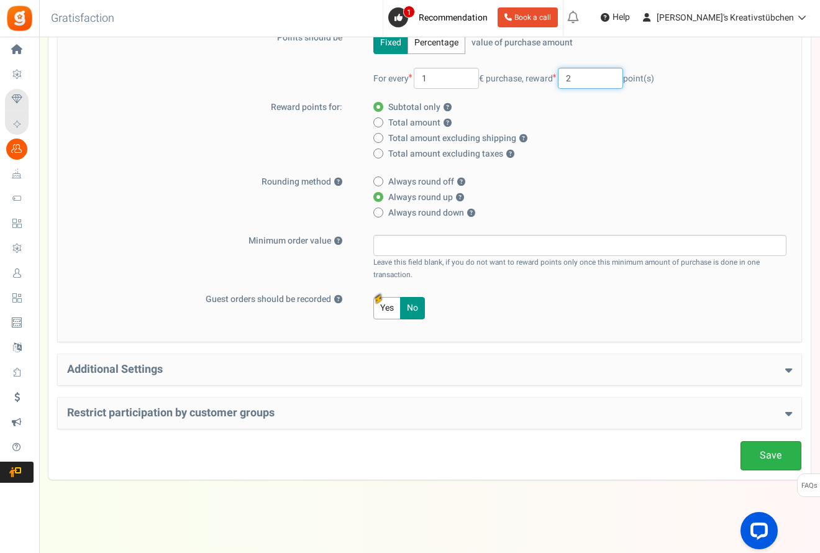
type input "2"
click at [771, 452] on link "Save" at bounding box center [771, 455] width 61 height 29
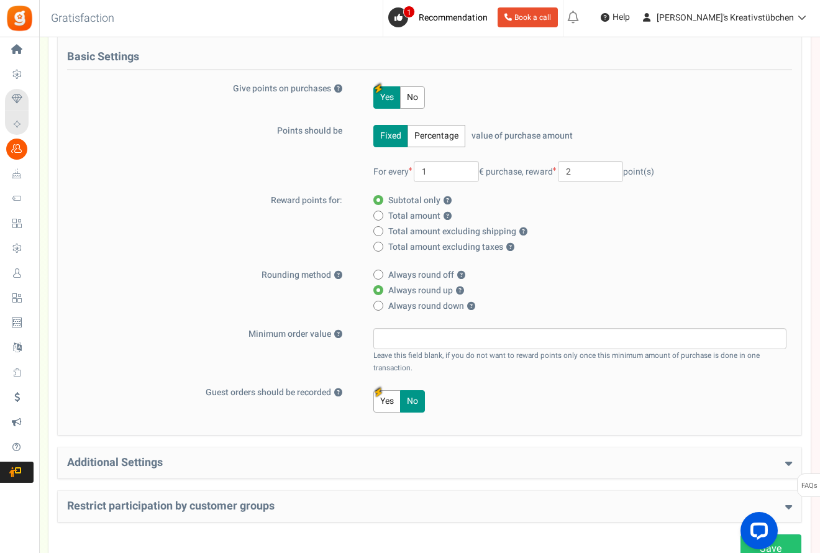
scroll to position [140, 0]
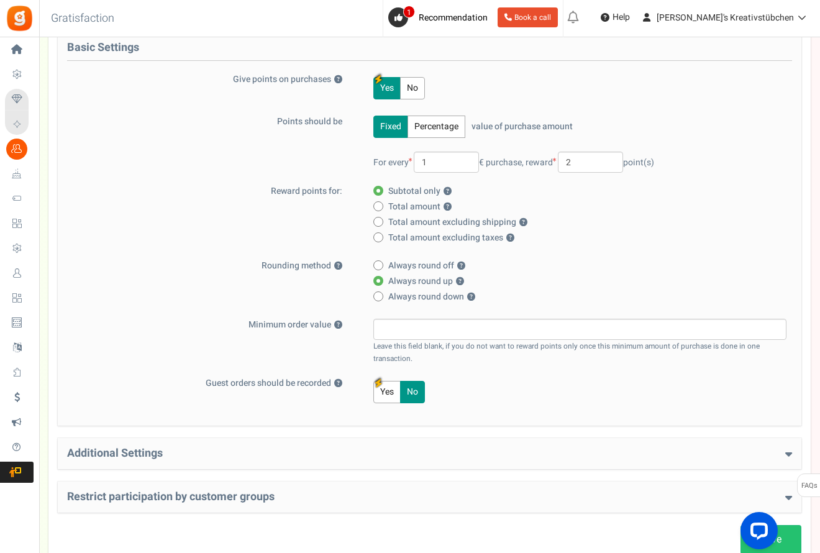
click at [792, 541] on link "Save" at bounding box center [771, 539] width 61 height 29
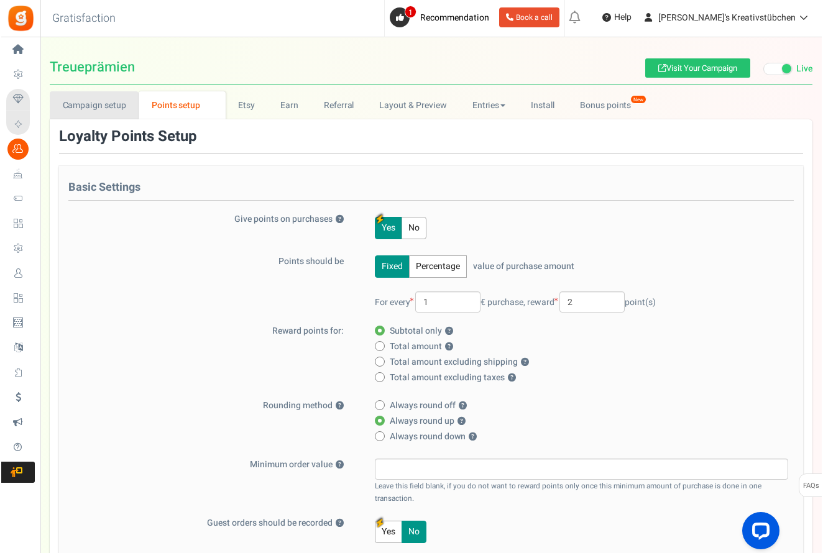
scroll to position [0, 0]
click at [109, 105] on link "Campaign setup" at bounding box center [92, 105] width 89 height 28
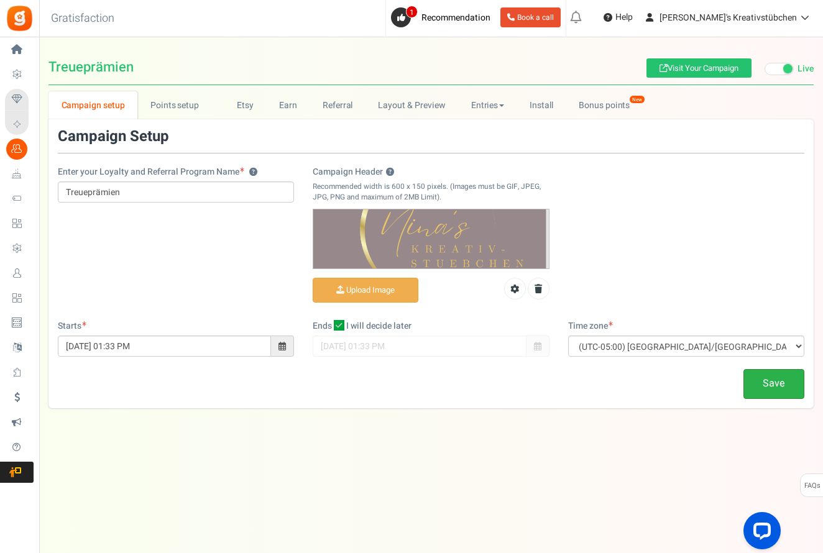
click at [763, 381] on link "Save" at bounding box center [773, 383] width 61 height 29
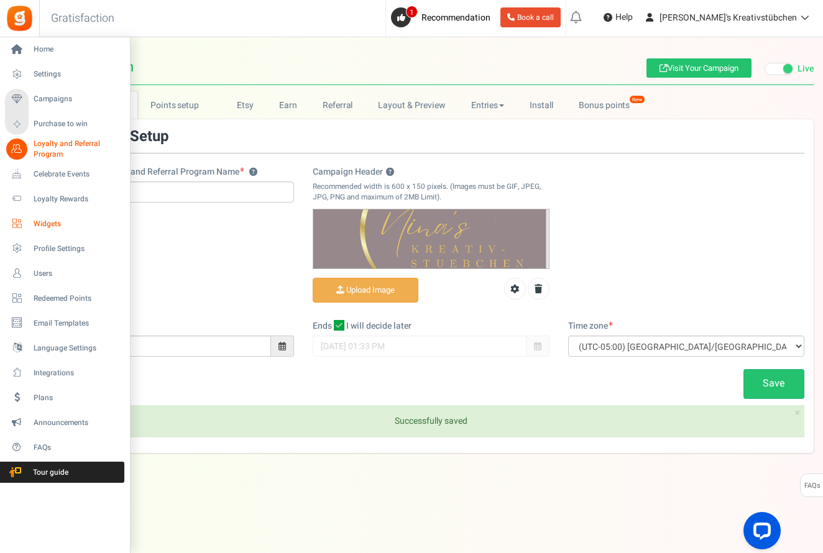
click at [40, 225] on span "Widgets" at bounding box center [77, 224] width 87 height 11
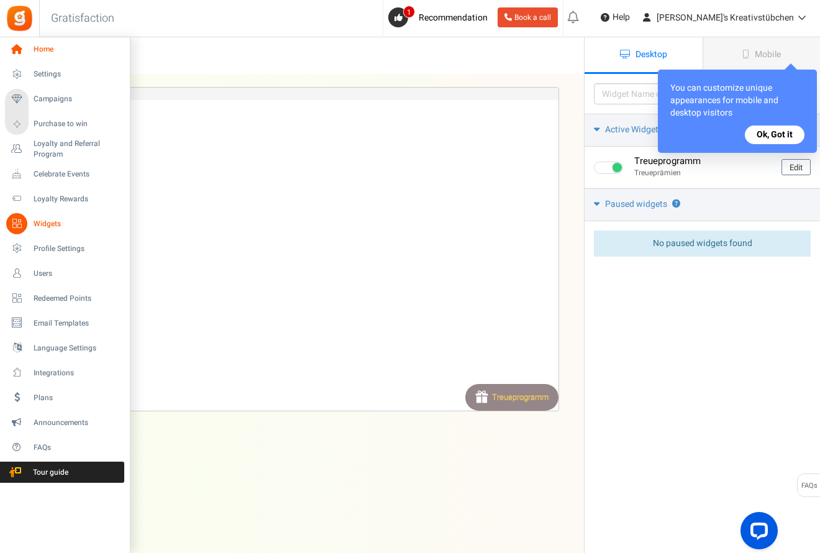
click at [22, 51] on icon at bounding box center [16, 49] width 21 height 21
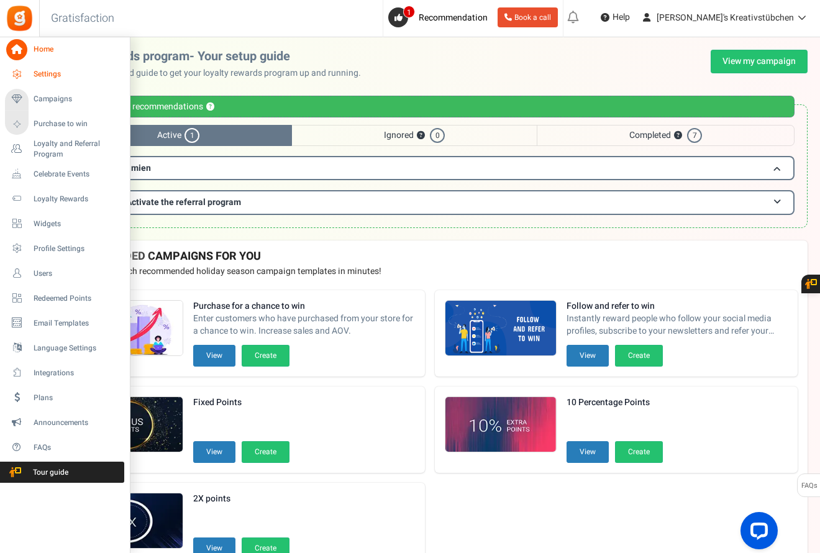
click at [30, 76] on link "Settings" at bounding box center [64, 74] width 119 height 21
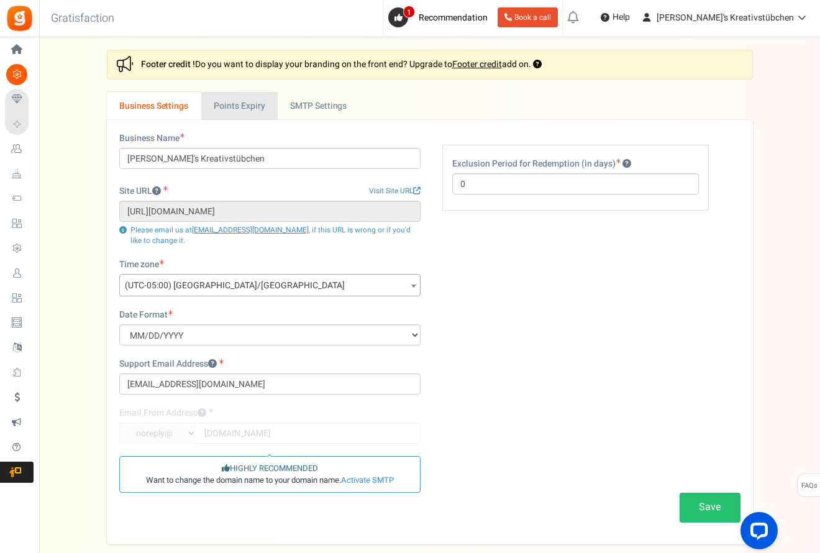
click at [262, 101] on link "Points Expiry" at bounding box center [239, 106] width 76 height 28
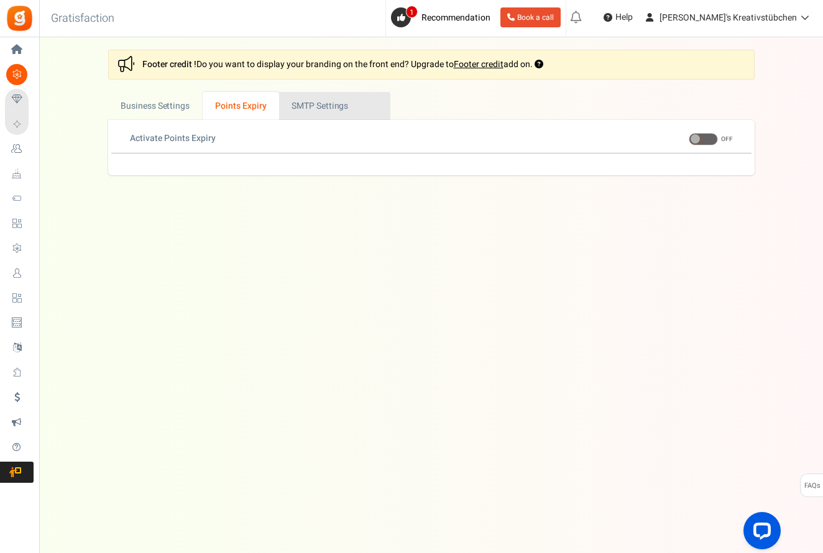
click at [319, 107] on link "Active SMTP Settings" at bounding box center [334, 106] width 111 height 28
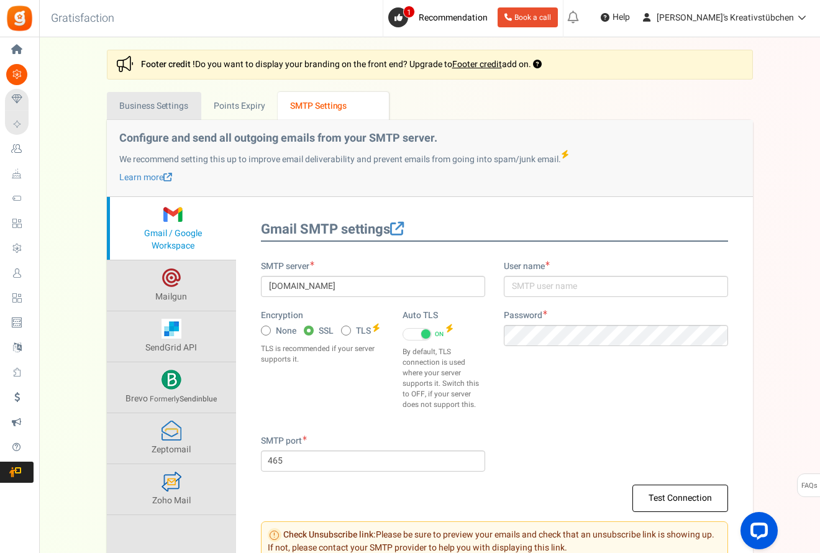
click at [143, 104] on link "Business Settings" at bounding box center [154, 106] width 94 height 28
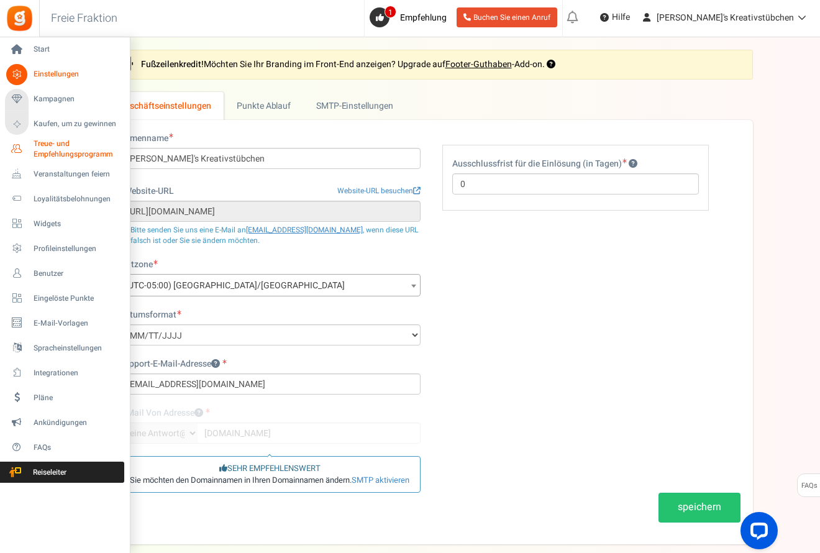
click at [50, 150] on span "Treue- und Empfehlungsprogramm" at bounding box center [79, 149] width 91 height 21
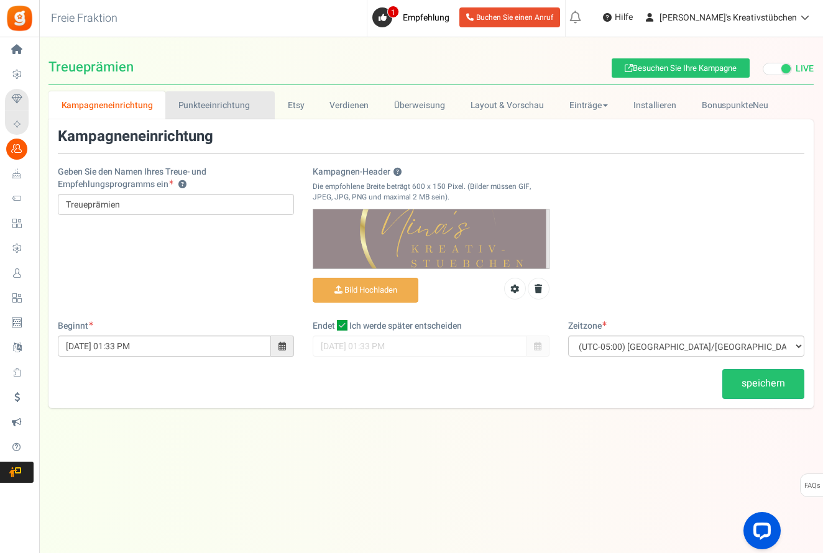
click at [227, 111] on link "Punkteeinrichtung New" at bounding box center [219, 105] width 109 height 28
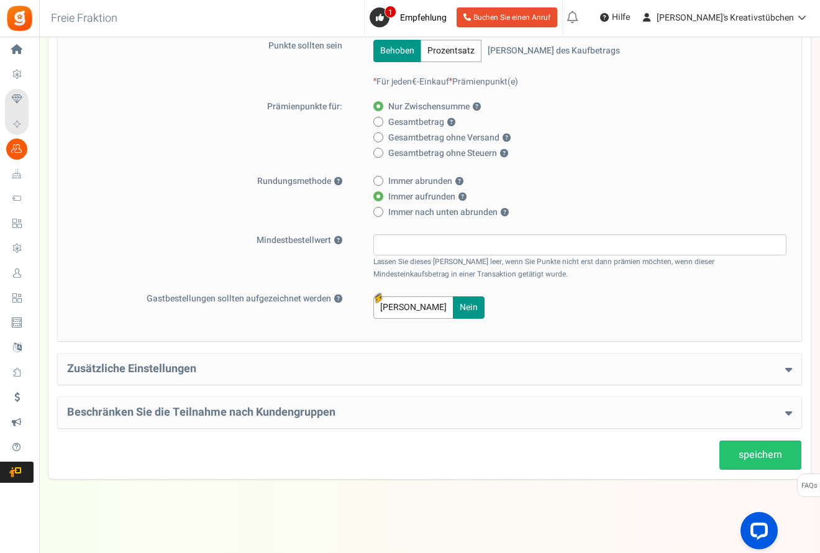
scroll to position [215, 0]
click at [346, 369] on h4 "Zusätzliche Einstellungen" at bounding box center [429, 370] width 725 height 12
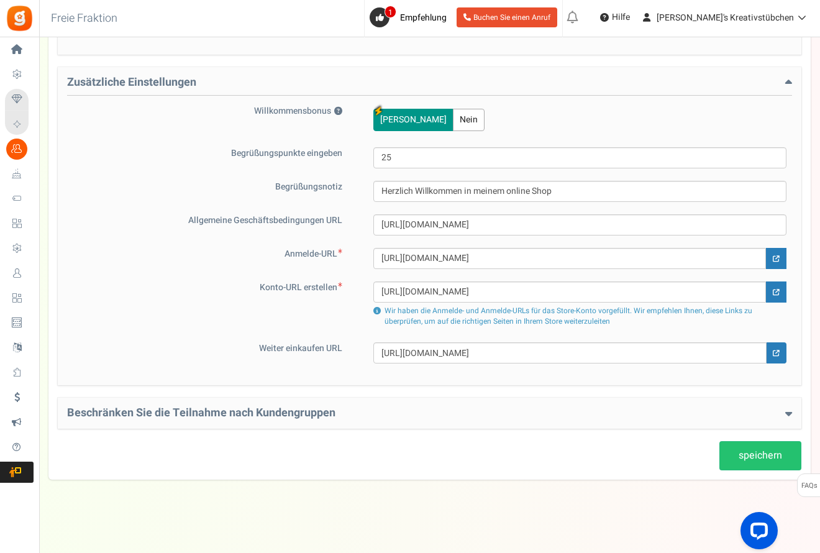
click at [333, 416] on h4 "Beschränken Sie die Teilnahme nach Kundengruppen" at bounding box center [429, 413] width 725 height 12
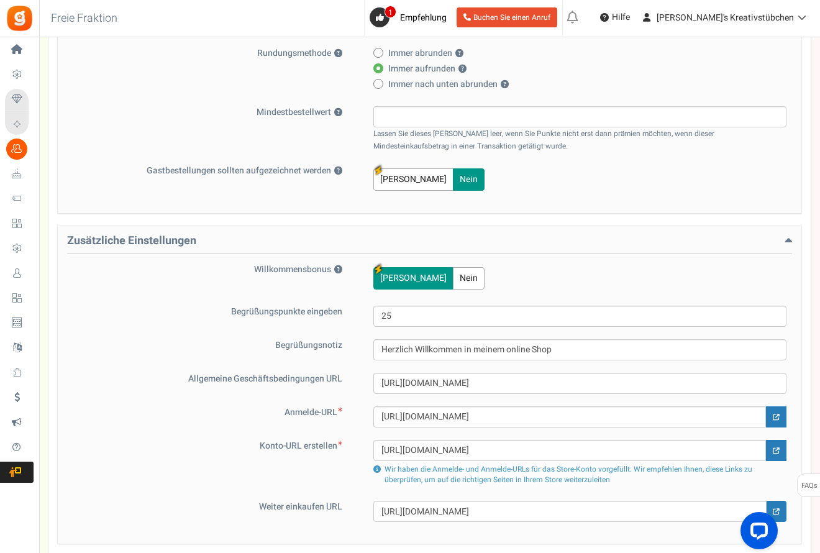
scroll to position [301, 0]
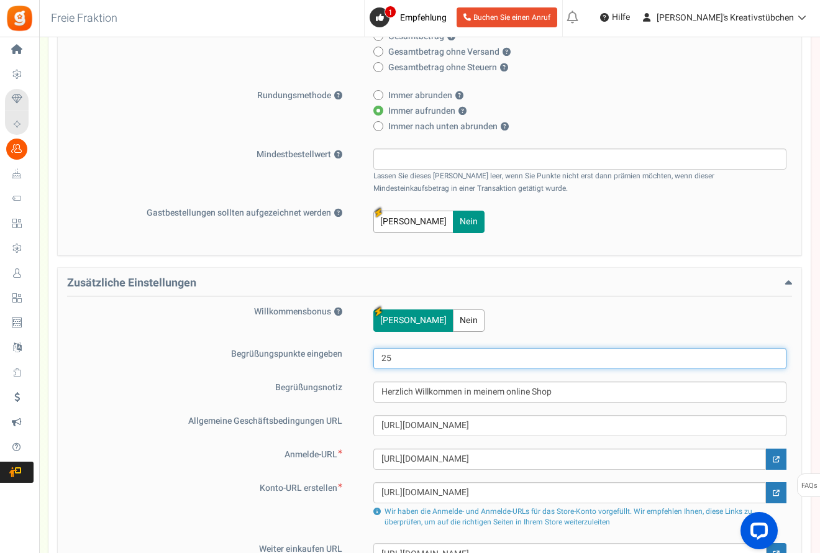
drag, startPoint x: 388, startPoint y: 357, endPoint x: 396, endPoint y: 357, distance: 7.5
click at [396, 357] on input "25" at bounding box center [580, 358] width 413 height 21
click at [387, 358] on input "25" at bounding box center [580, 358] width 413 height 21
click at [380, 358] on input "25" at bounding box center [580, 358] width 413 height 21
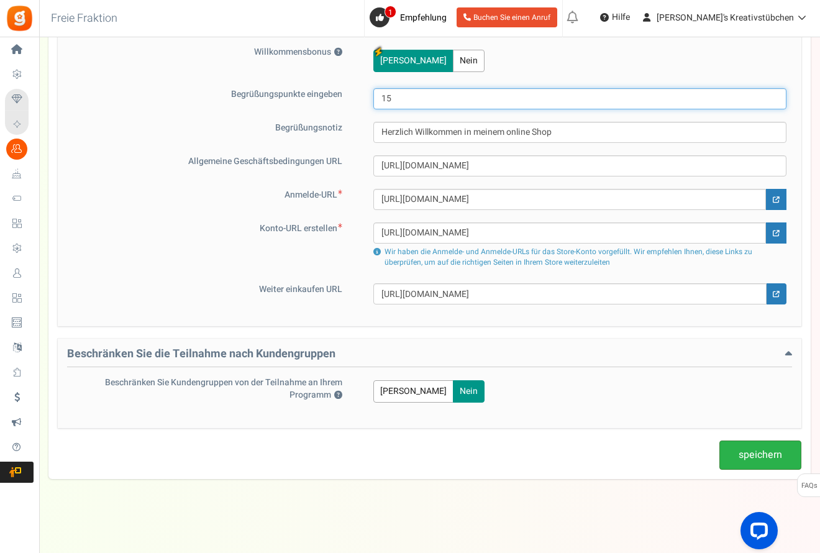
scroll to position [561, 0]
type input "15"
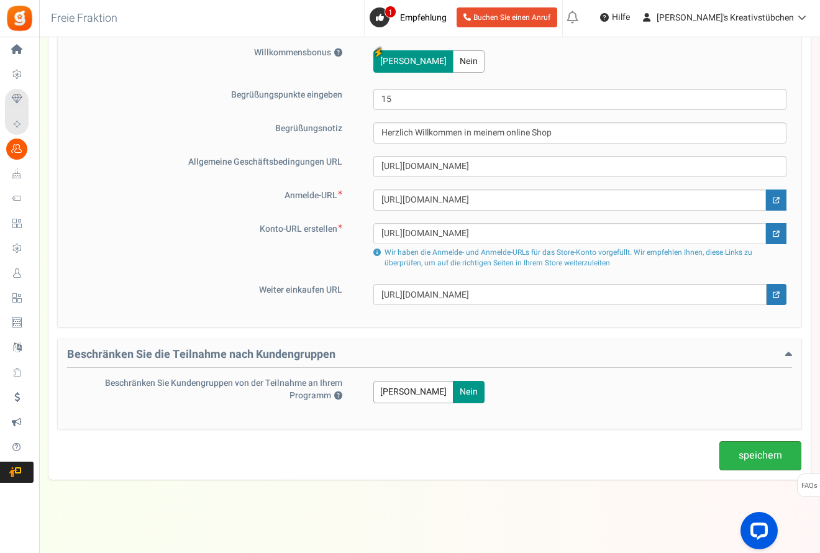
click at [742, 456] on link "speichern" at bounding box center [761, 455] width 82 height 29
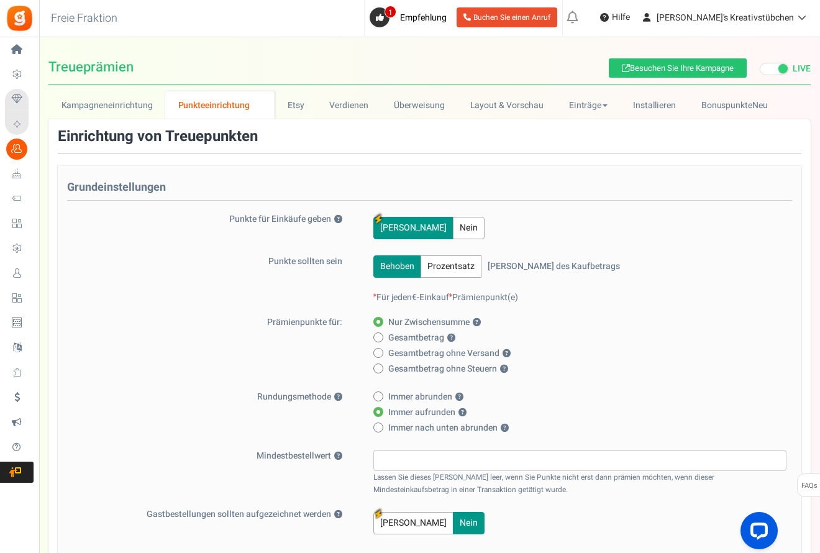
scroll to position [0, 0]
click at [702, 111] on link "BonuspunkteNeu" at bounding box center [741, 105] width 104 height 28
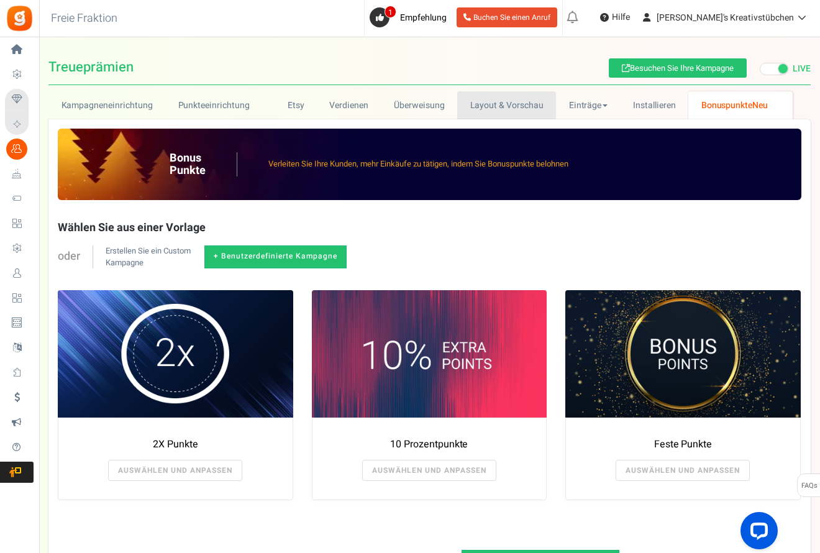
click at [513, 110] on link "Layout & Vorschau" at bounding box center [506, 105] width 99 height 28
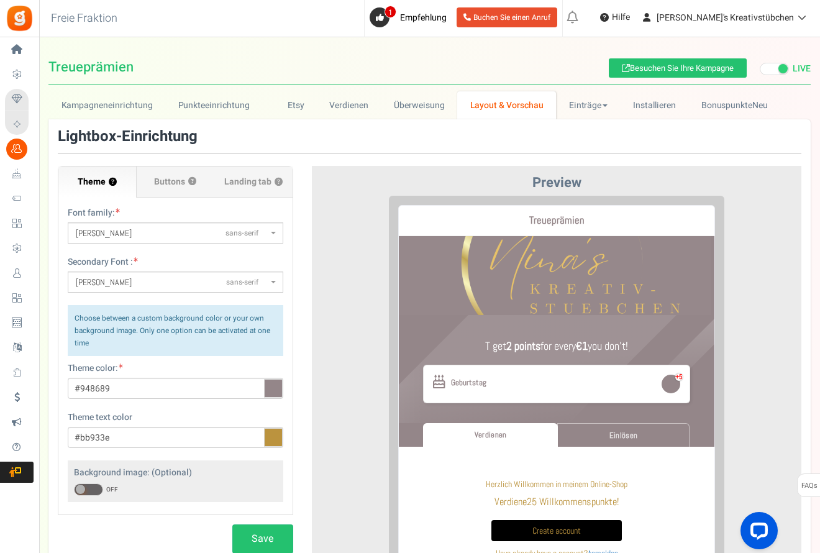
scroll to position [140, 0]
